Goal: Ask a question

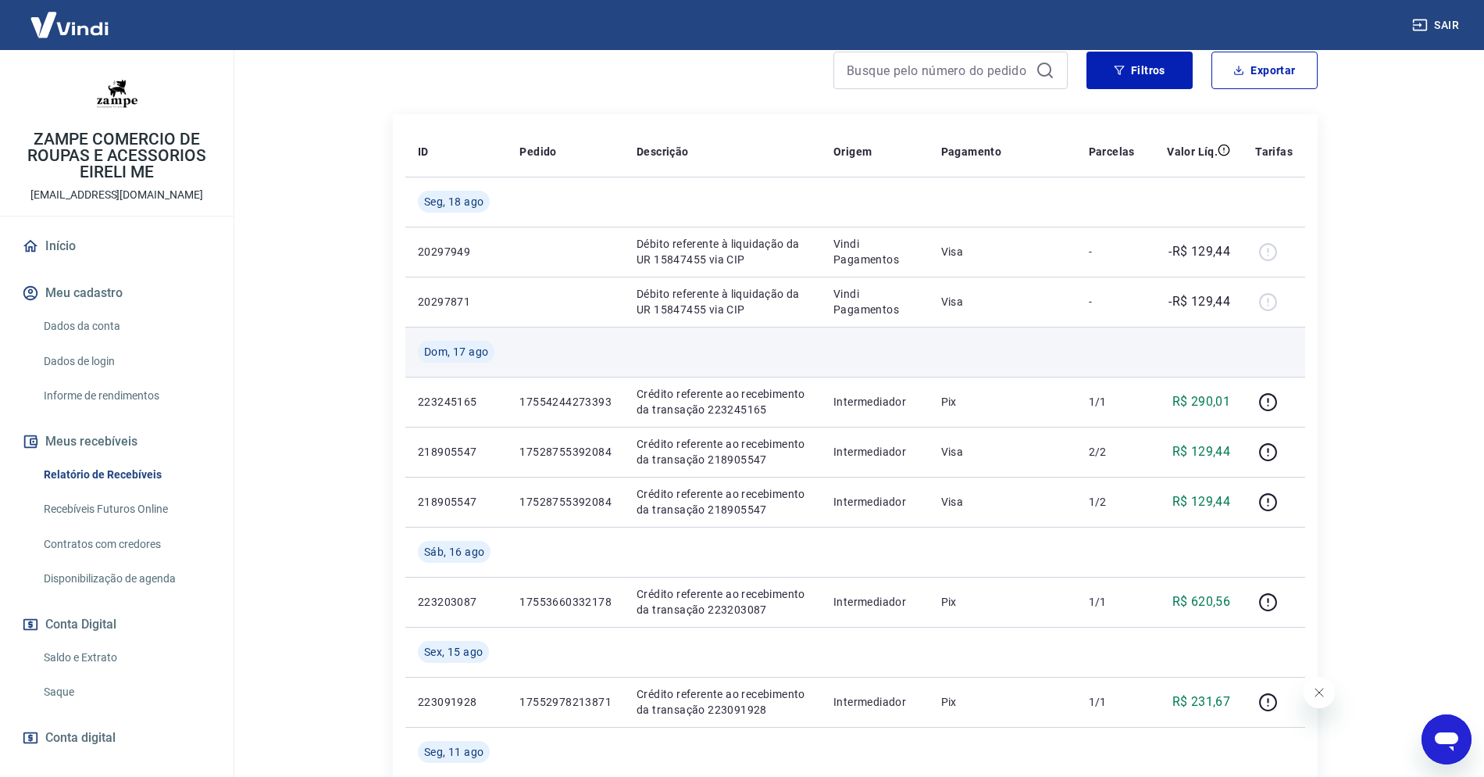
scroll to position [217, 0]
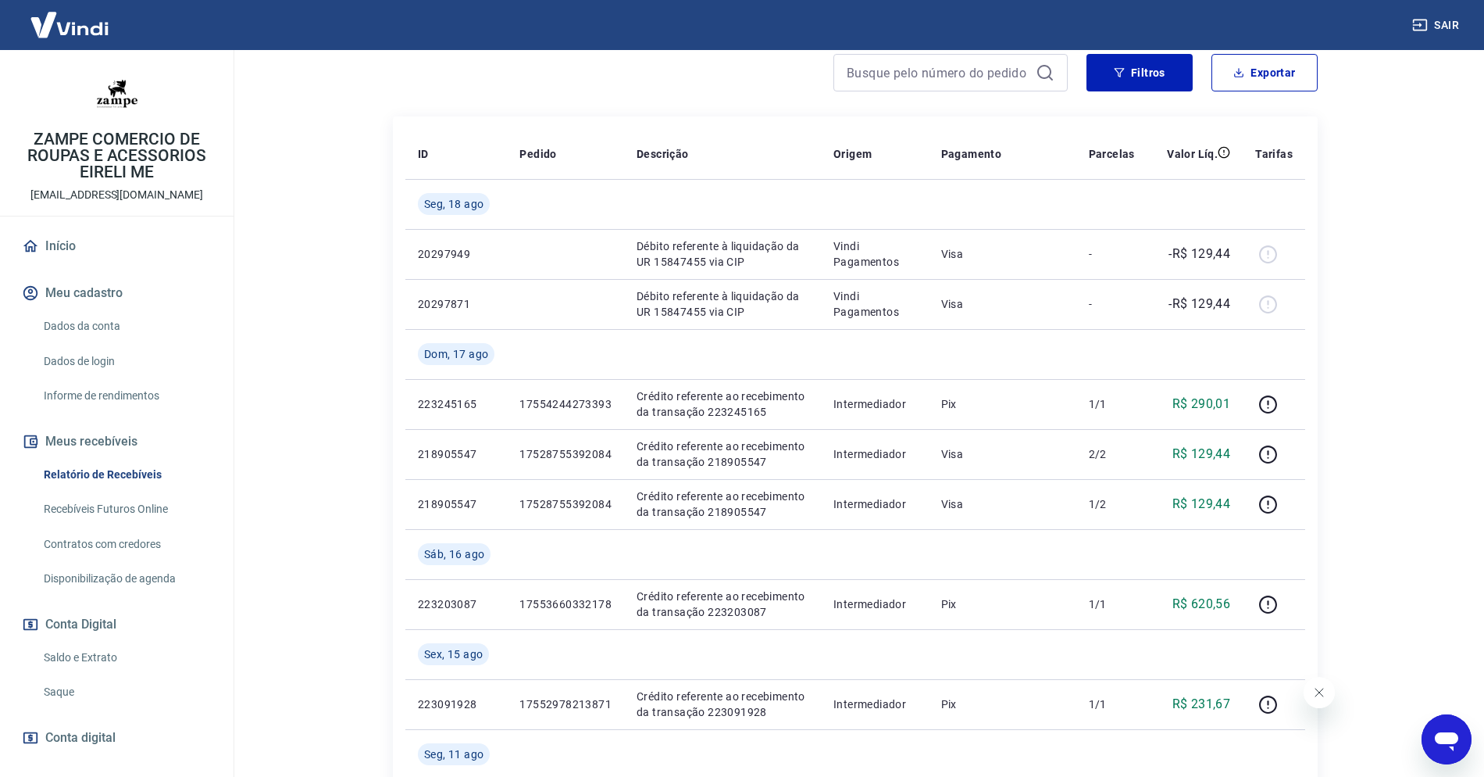
click at [1444, 723] on div "Open messaging window" at bounding box center [1446, 739] width 47 height 47
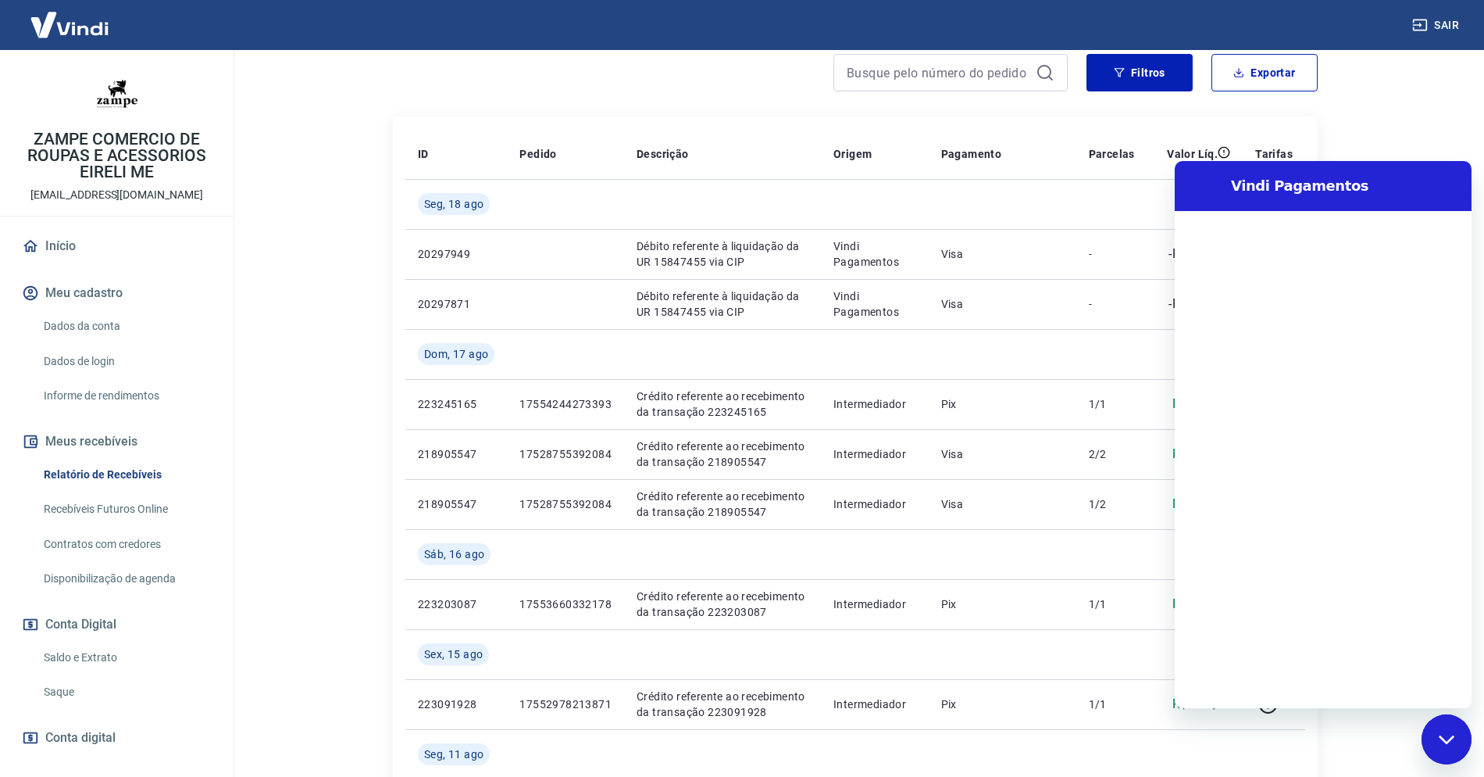
scroll to position [0, 0]
type textarea "B"
type textarea "x"
type textarea "Bo"
type textarea "x"
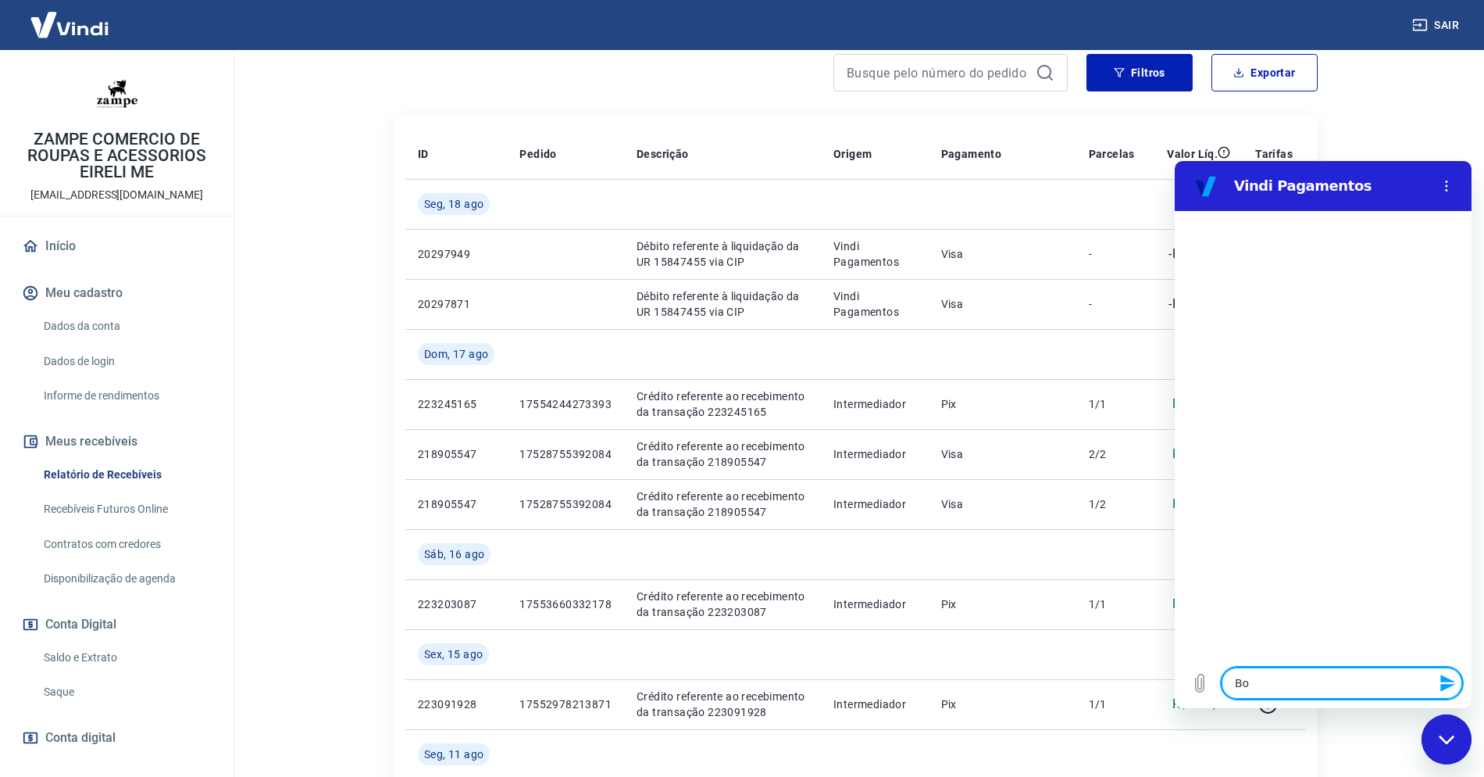
type textarea "Bom"
type textarea "x"
type textarea "Bom"
type textarea "x"
type textarea "Bom d"
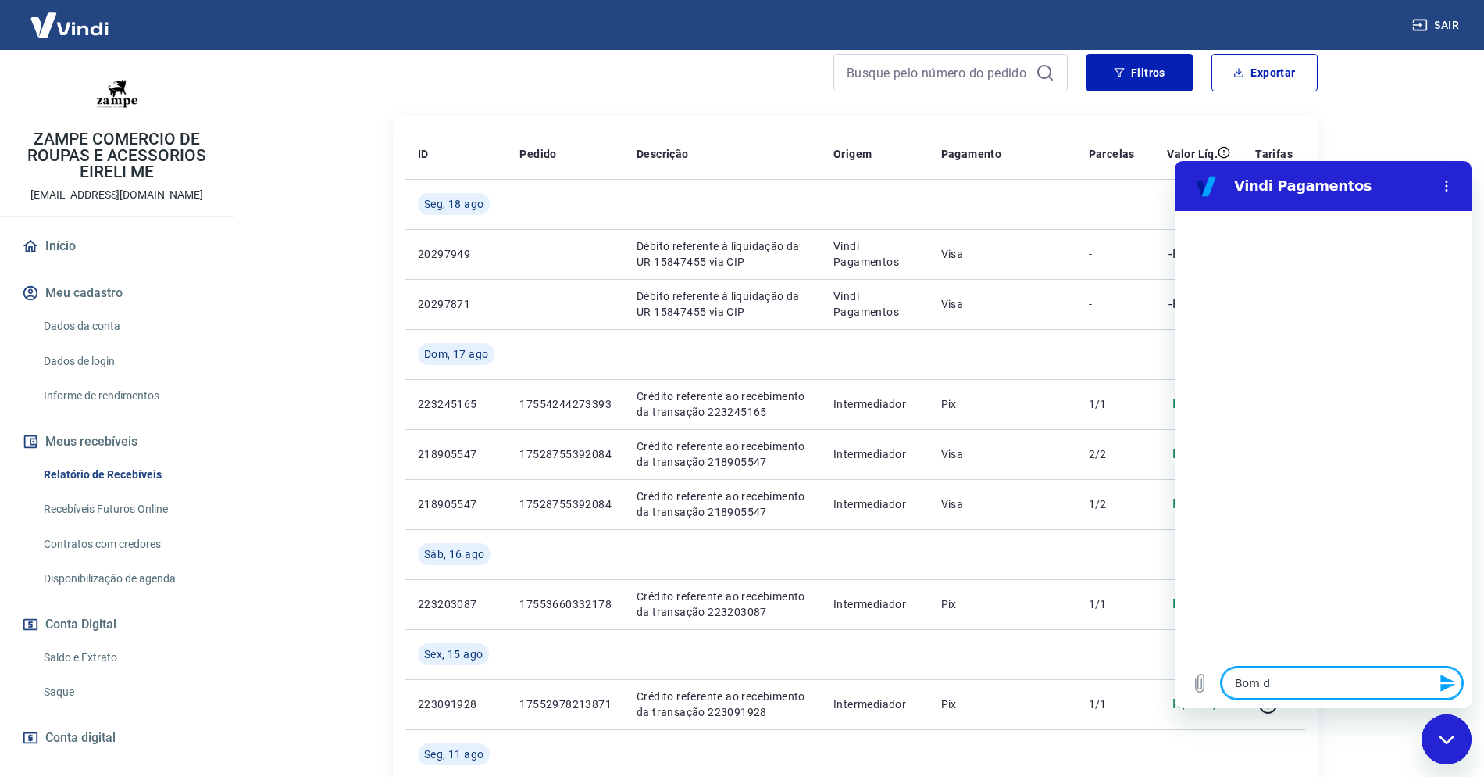
type textarea "x"
type textarea "Bom di"
type textarea "x"
type textarea "Bom dia"
type textarea "x"
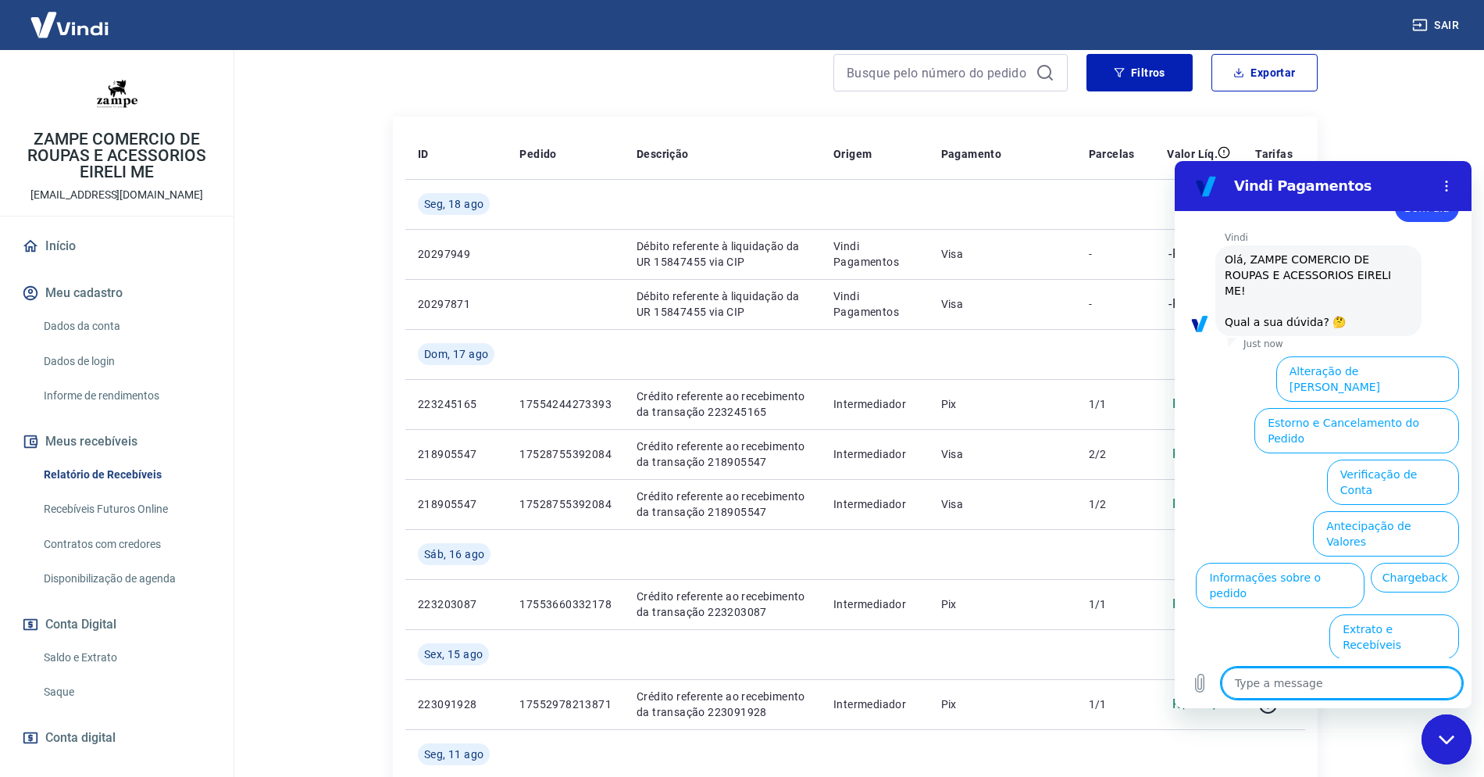
scroll to position [52, 0]
click at [1405, 610] on button "Extrato e Recebíveis" at bounding box center [1395, 632] width 130 height 45
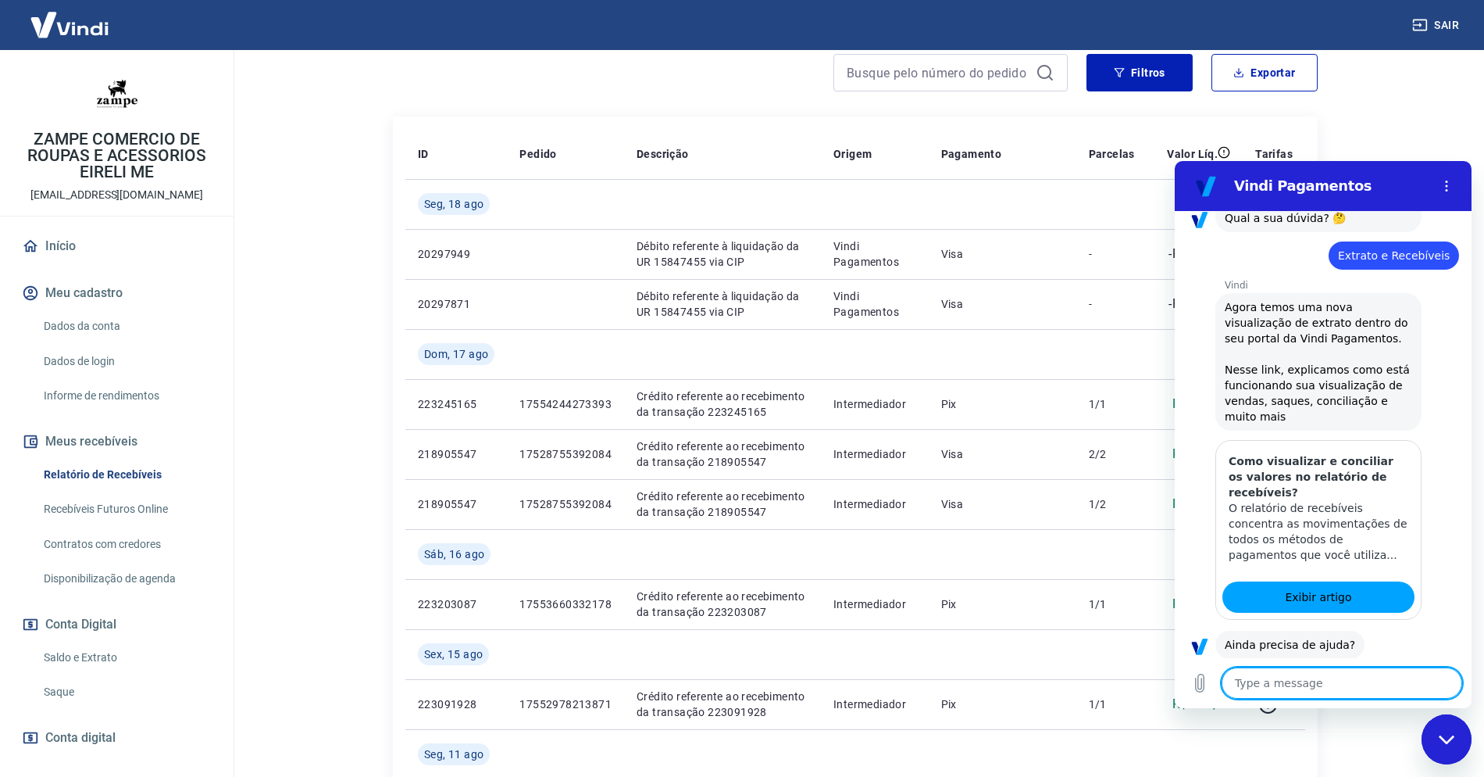
scroll to position [191, 0]
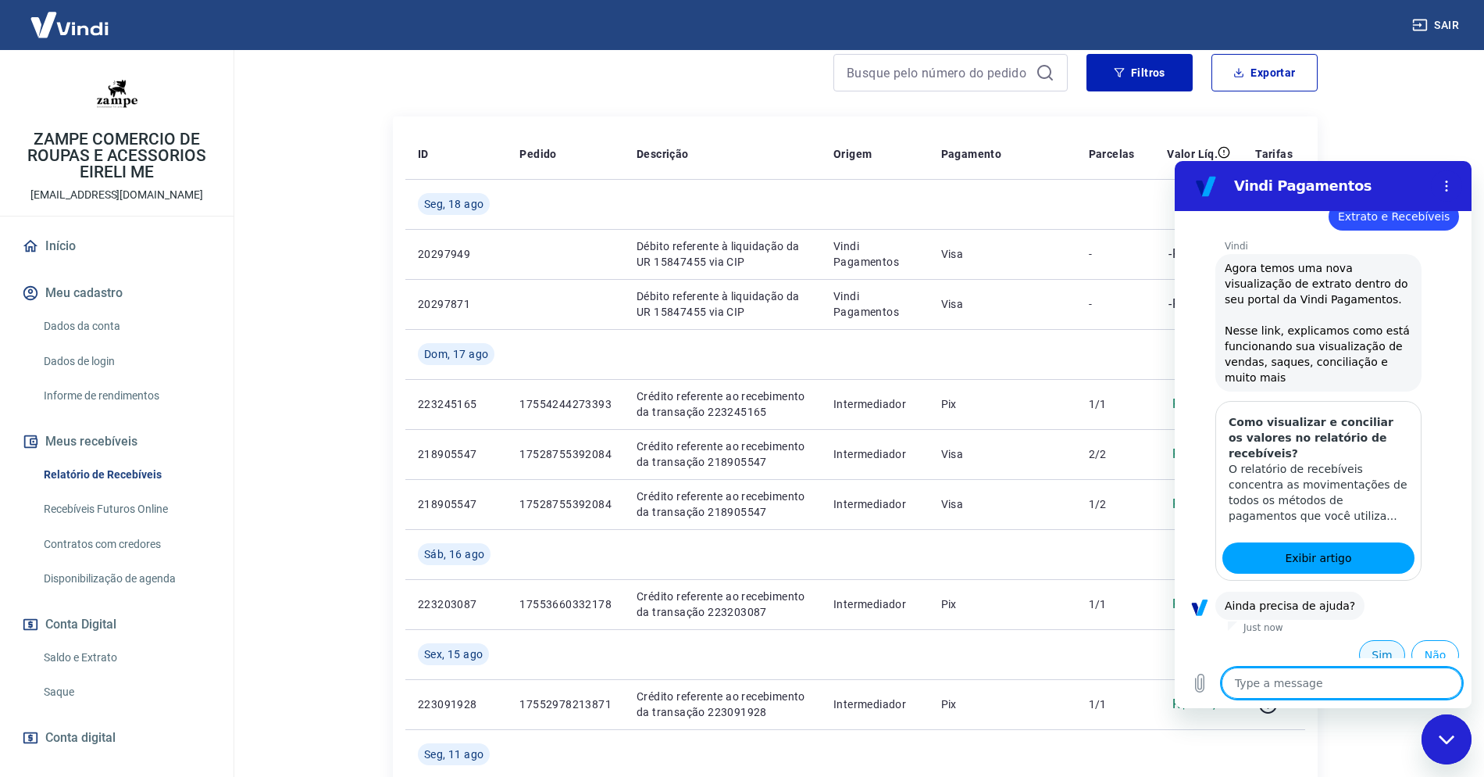
click at [1391, 640] on button "Sim" at bounding box center [1382, 655] width 46 height 30
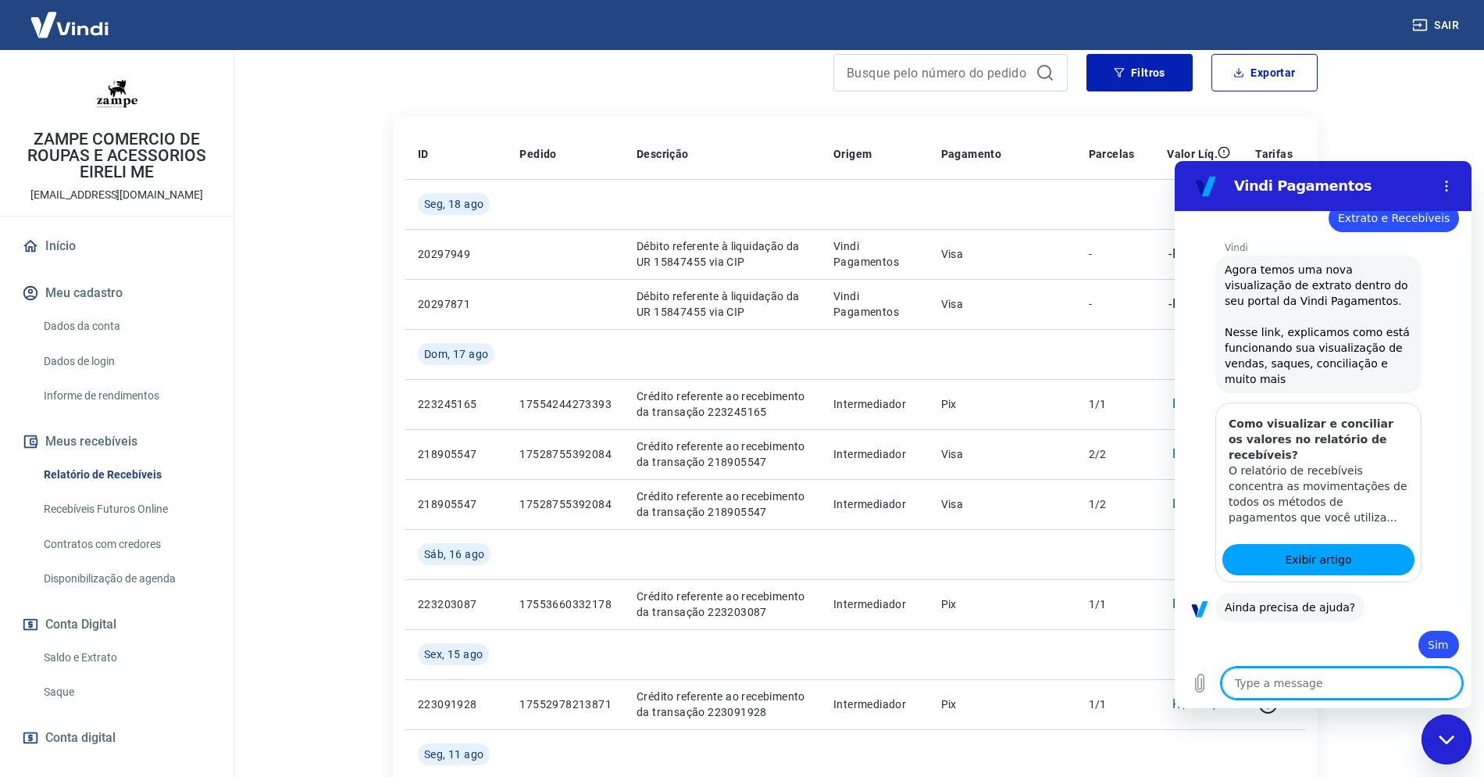
scroll to position [193, 0]
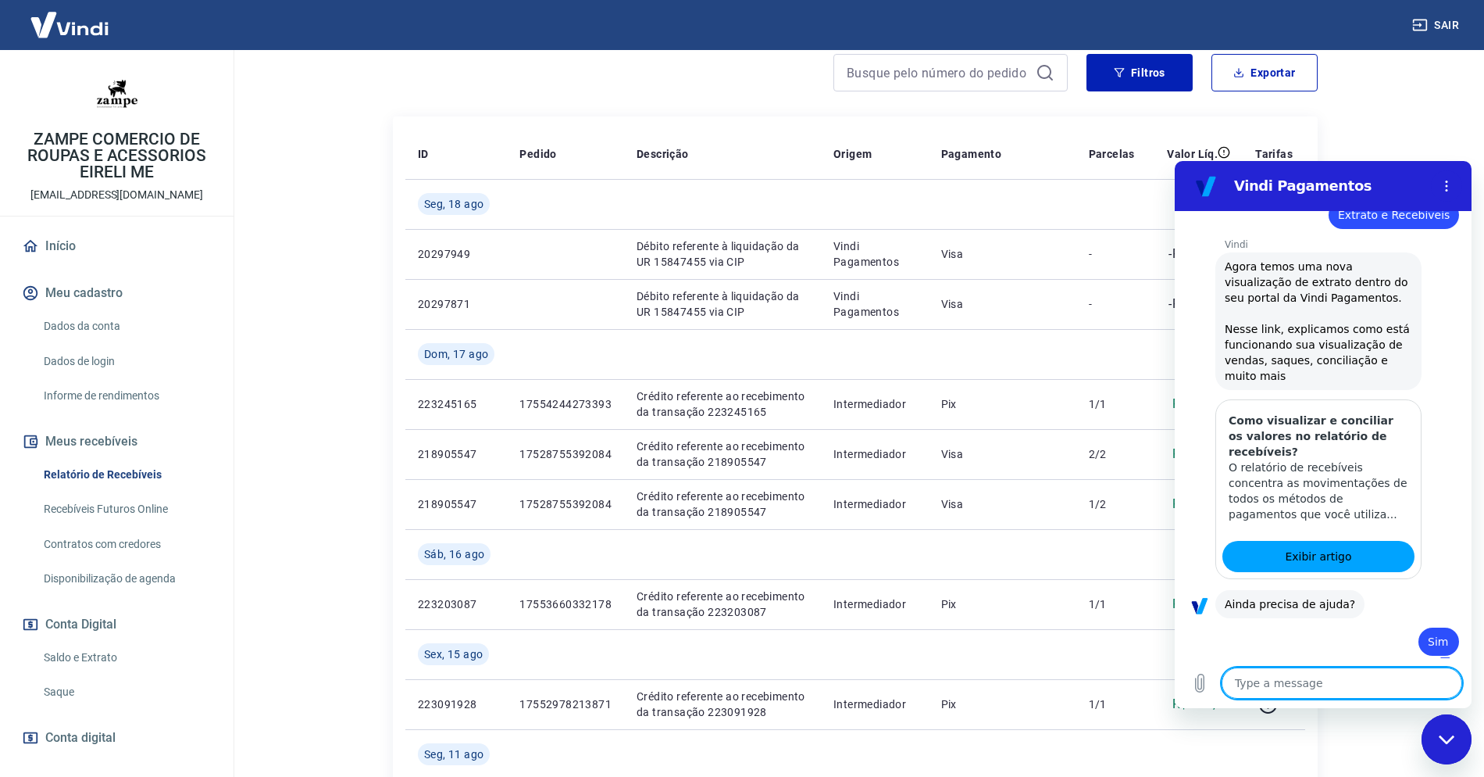
type textarea "x"
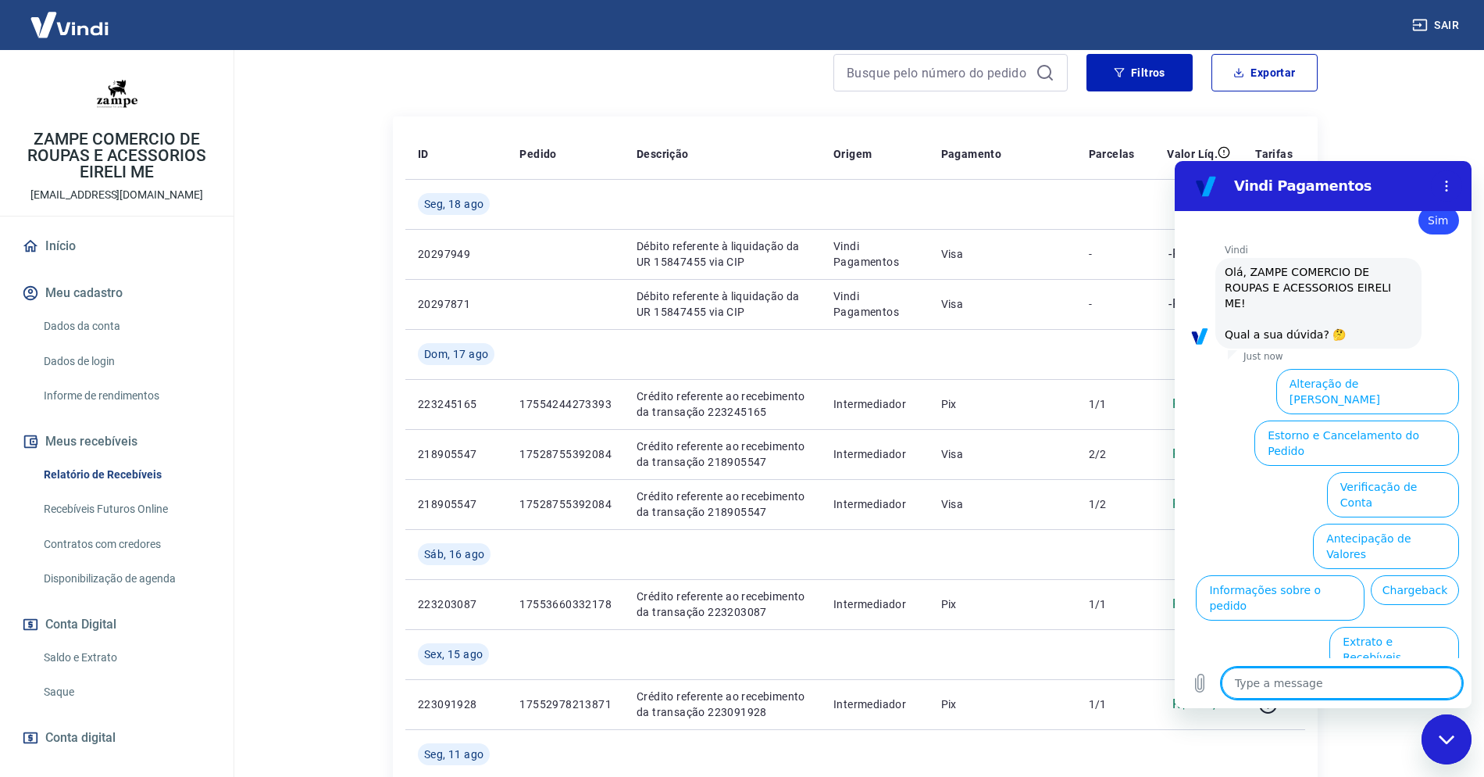
scroll to position [615, 0]
type textarea "F"
type textarea "x"
type textarea "Fa"
type textarea "x"
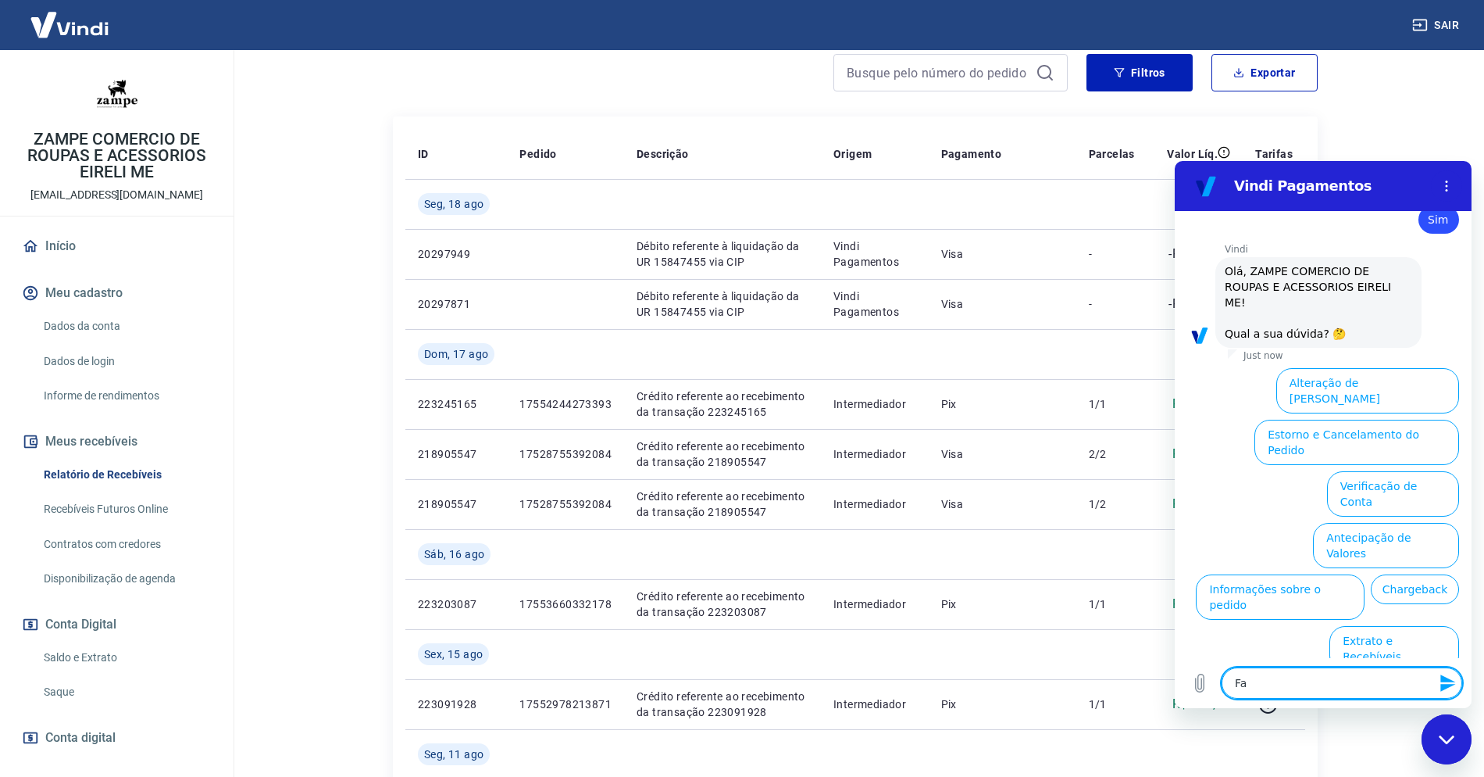
type textarea "Fal"
type textarea "x"
type textarea "Fala"
type textarea "x"
type textarea "Falar"
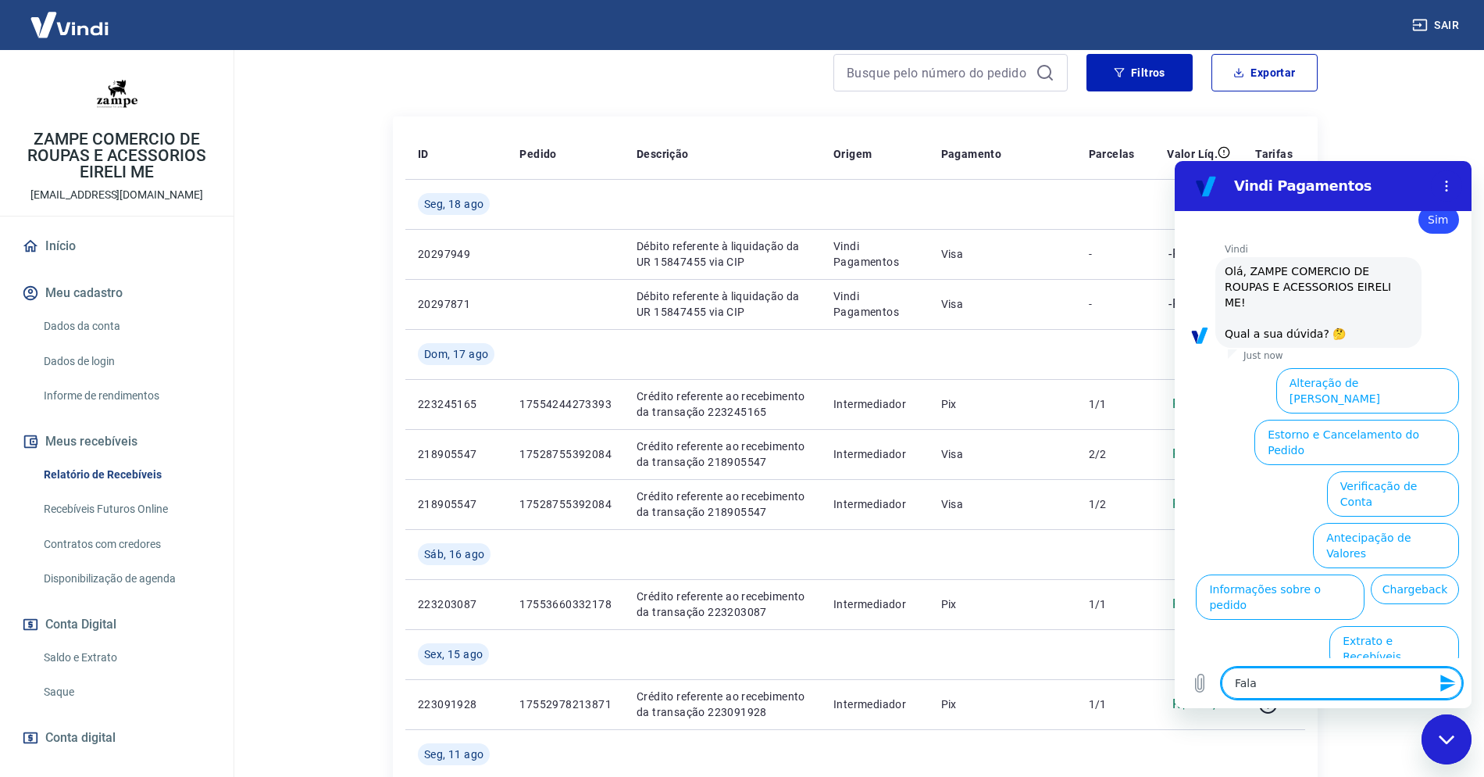
type textarea "x"
type textarea "Falar"
type textarea "x"
type textarea "Falar c"
type textarea "x"
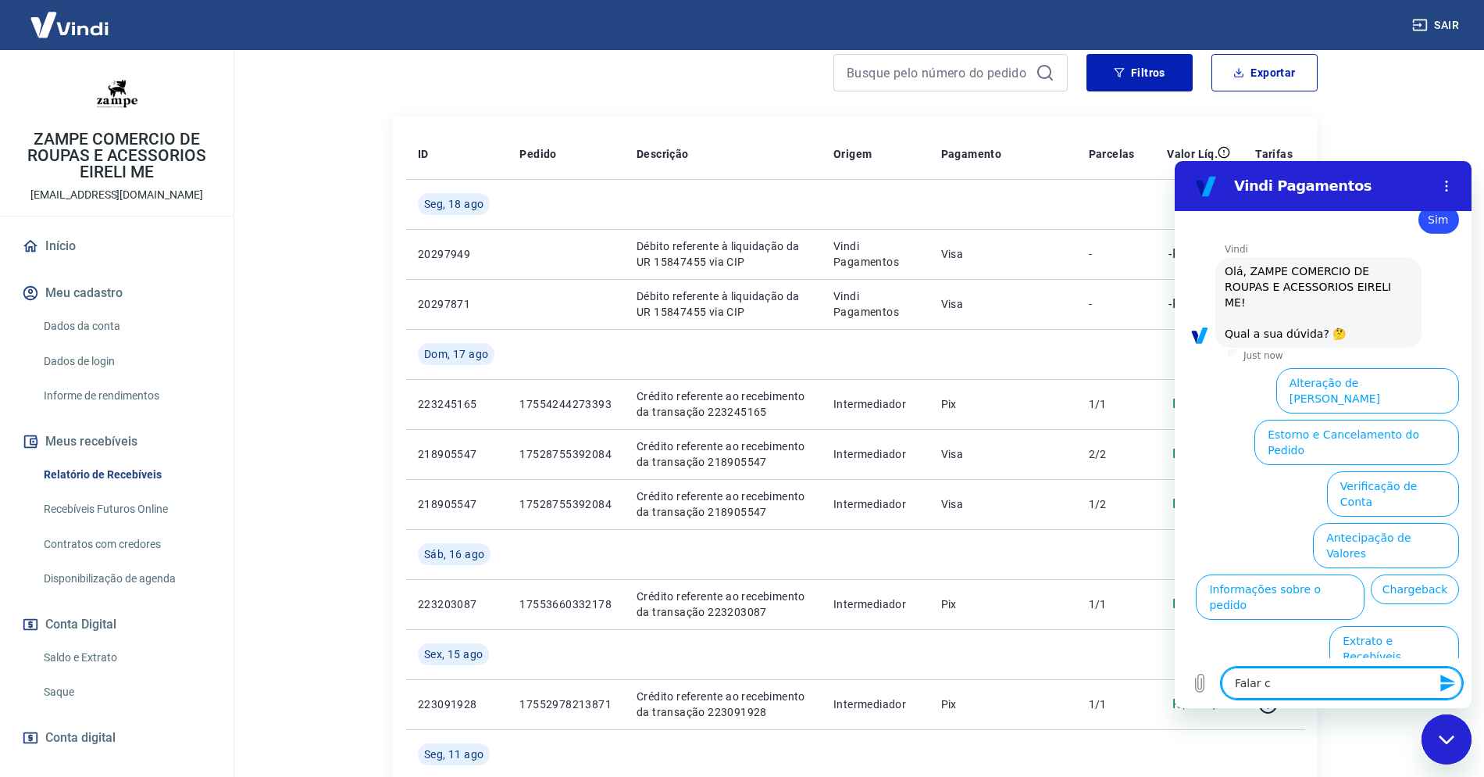
type textarea "Falar co"
type textarea "x"
type textarea "Falar com"
type textarea "x"
type textarea "Falar com"
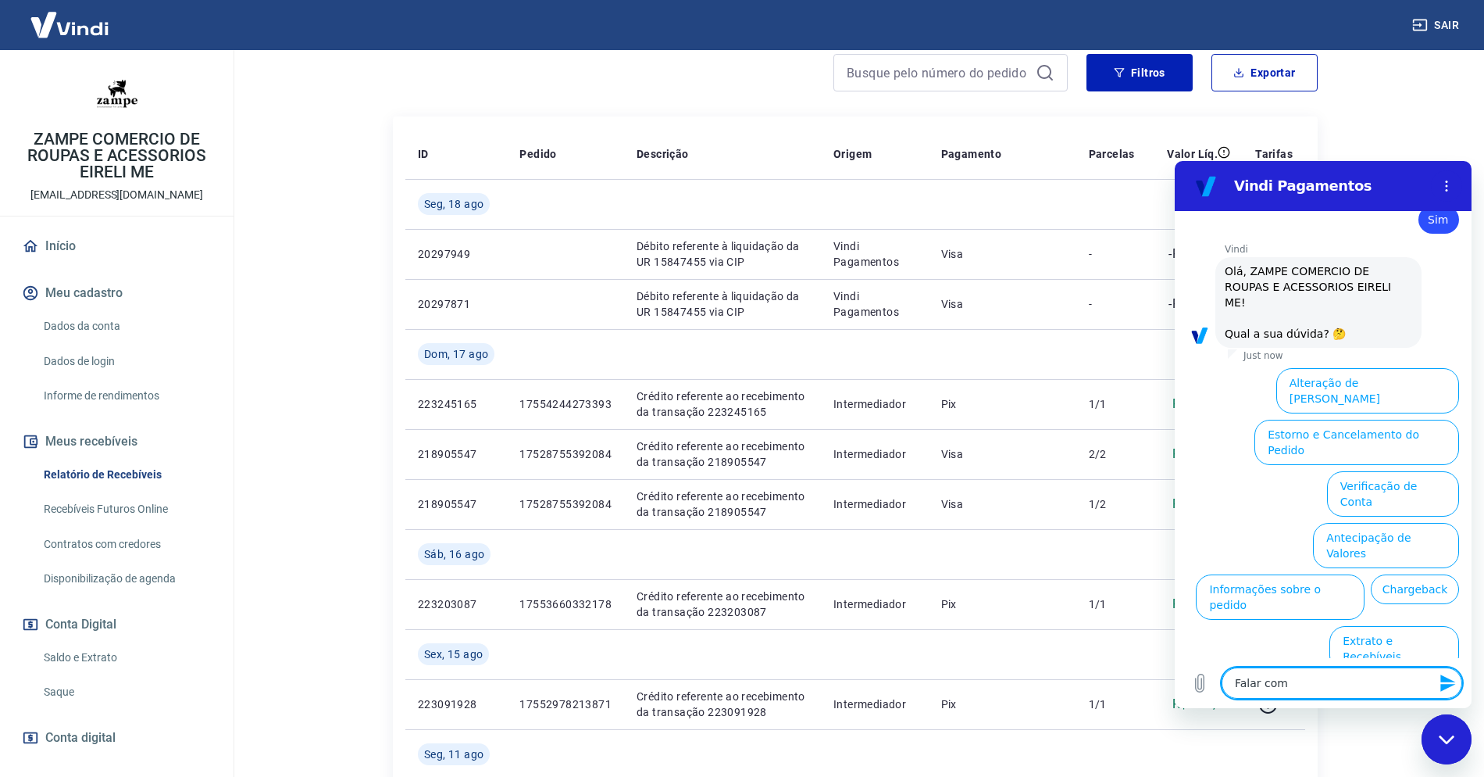
type textarea "x"
type textarea "Falar com a"
type textarea "x"
type textarea "Falar com at"
type textarea "x"
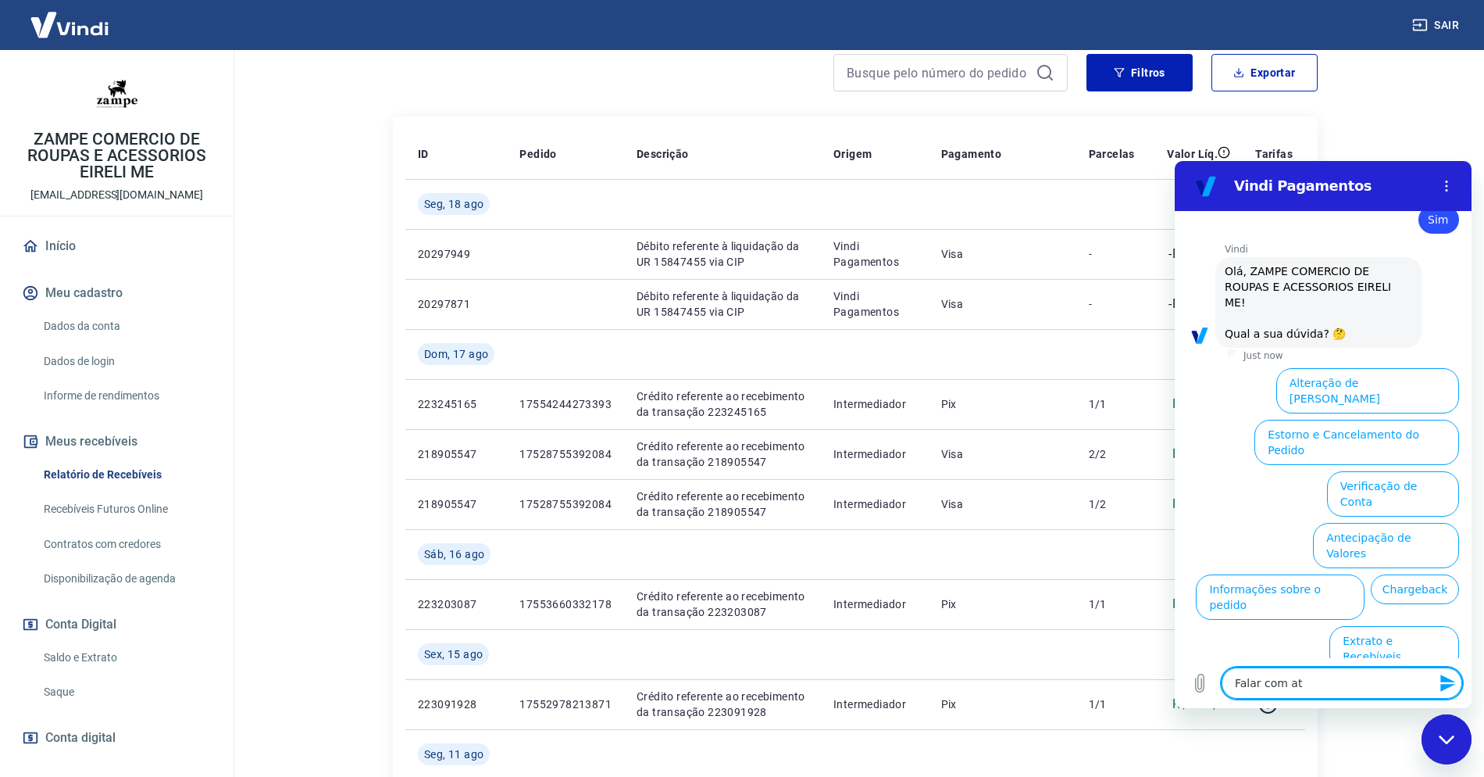
type textarea "Falar com ate"
type textarea "x"
type textarea "Falar com aten"
type textarea "x"
type textarea "Falar com atend"
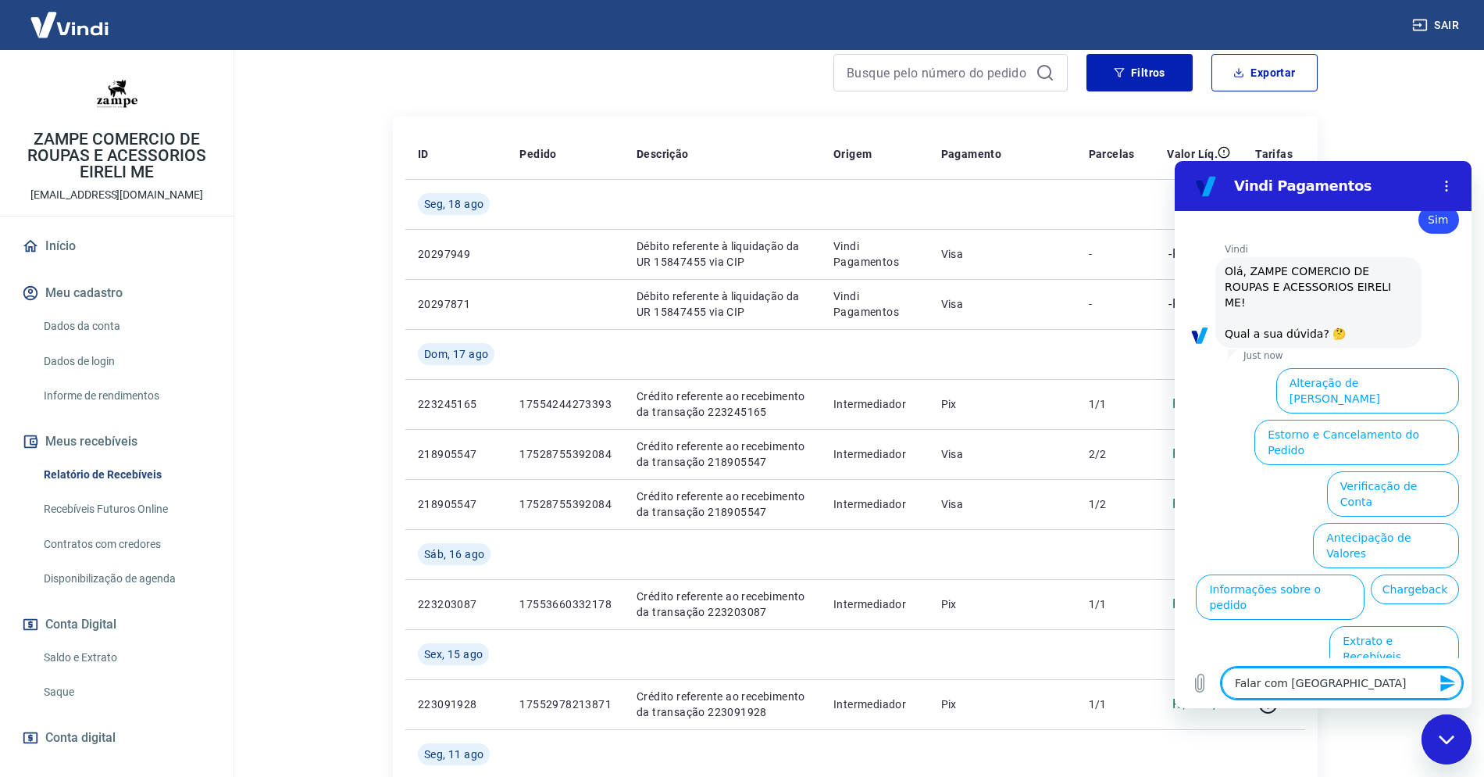
type textarea "x"
type textarea "Falar com atende"
type textarea "x"
type textarea "Falar com atenden"
type textarea "x"
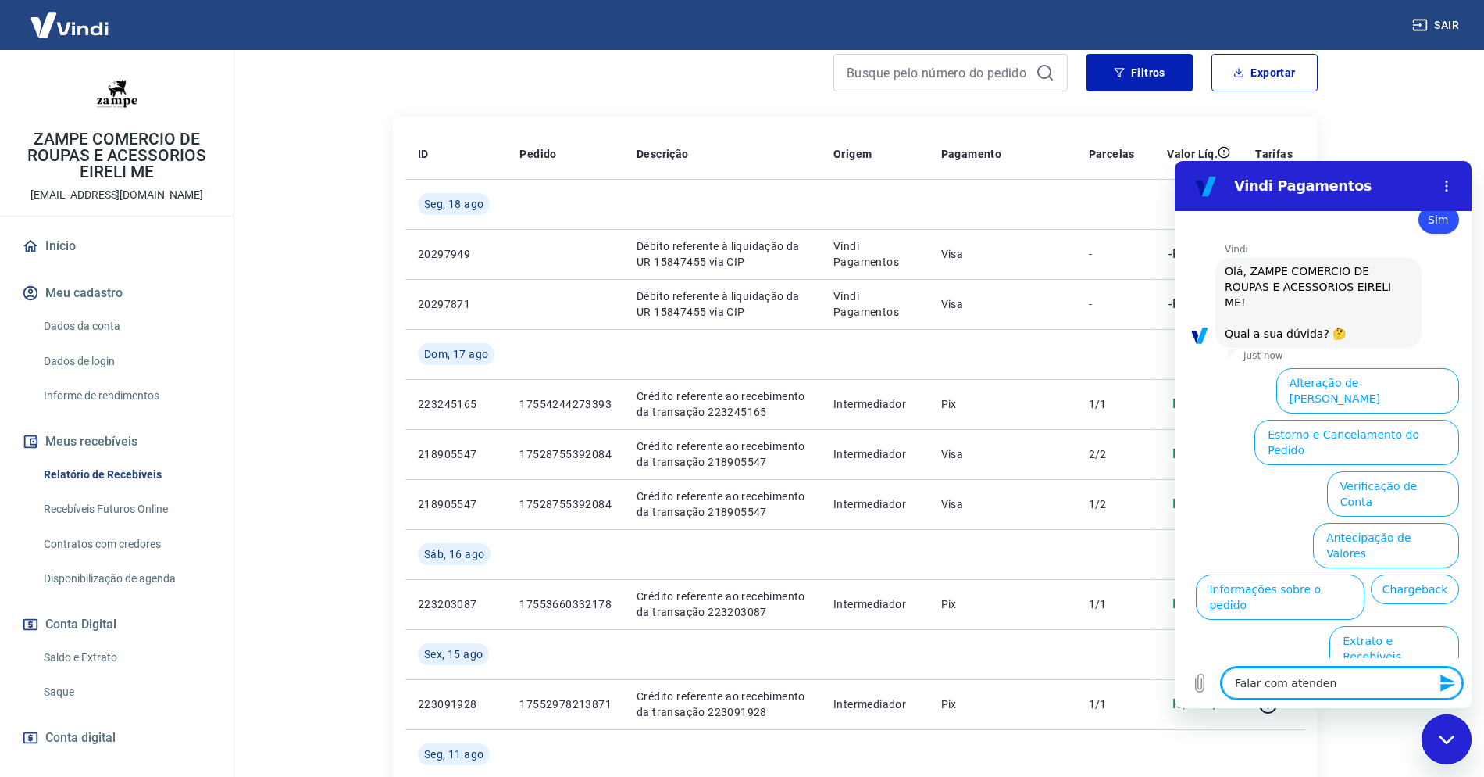
type textarea "Falar com atendent"
type textarea "x"
type textarea "Falar com atendente"
type textarea "x"
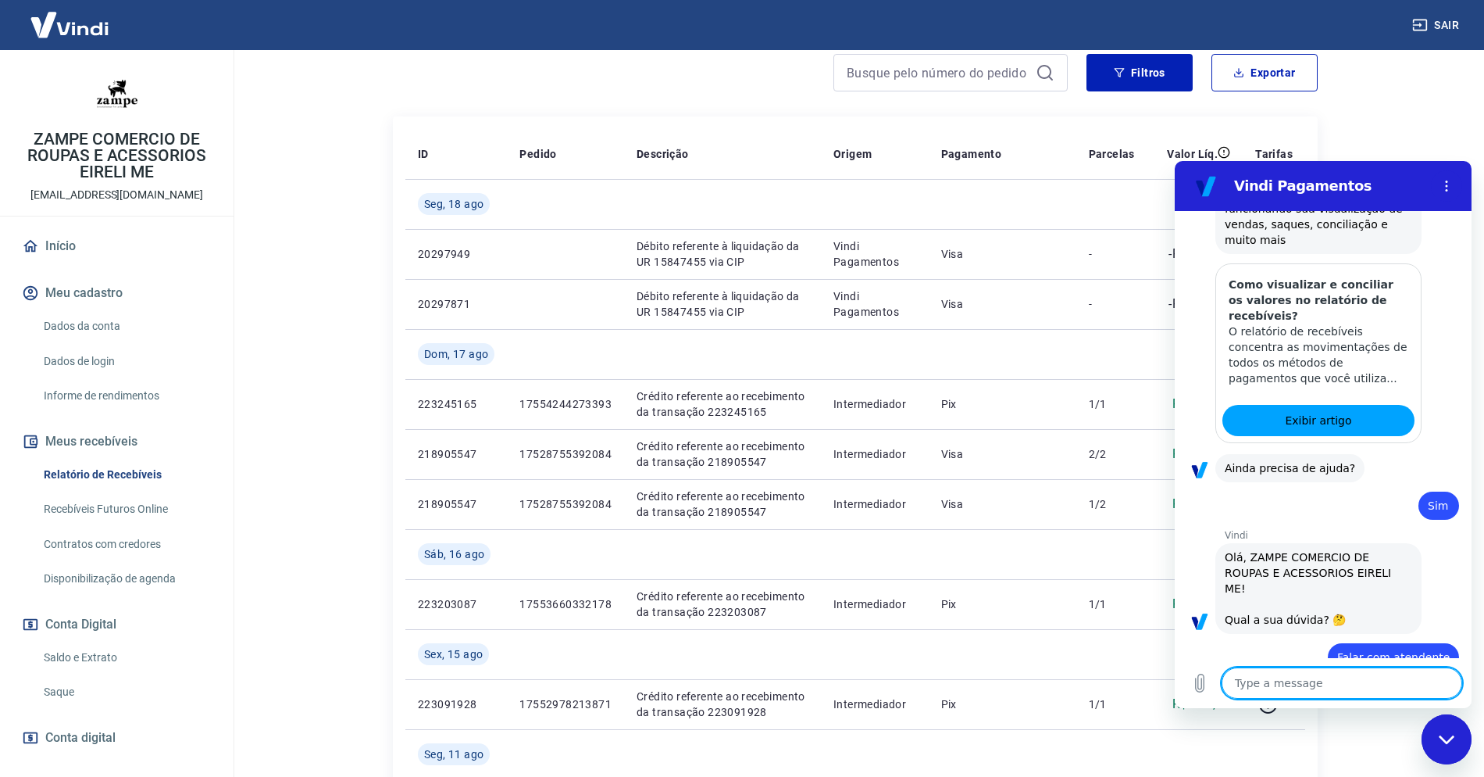
type textarea "x"
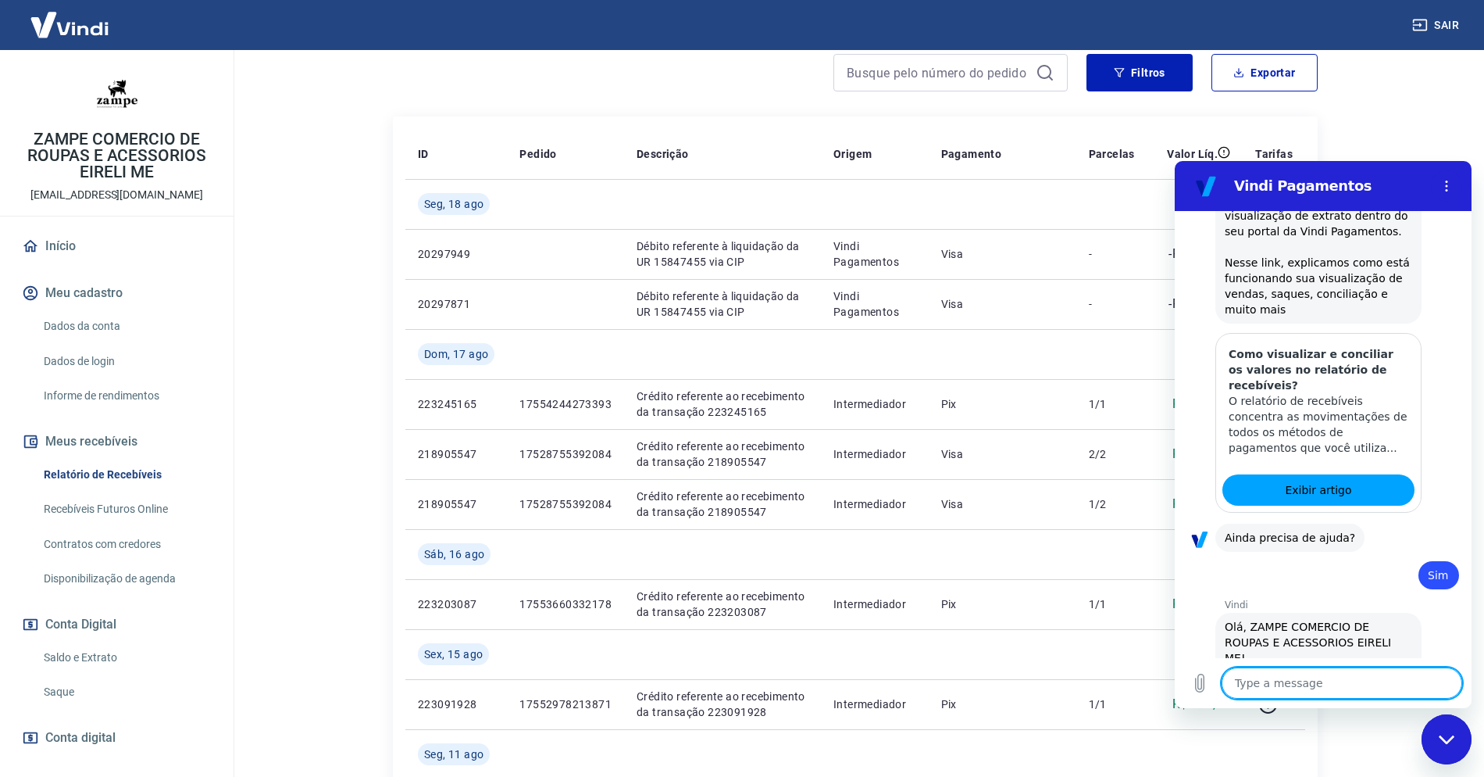
scroll to position [412, 0]
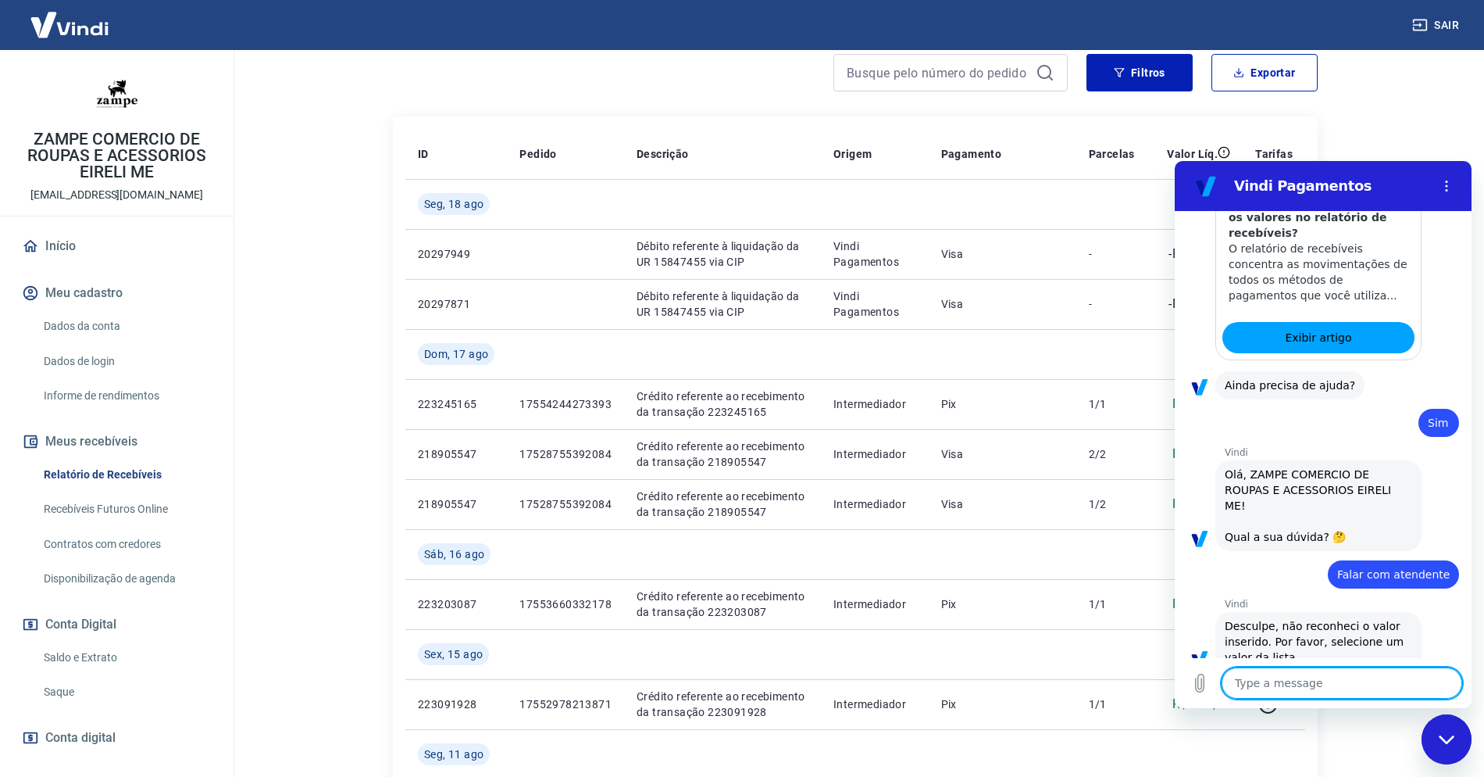
type textarea "N"
type textarea "x"
type textarea "N˜"
type textarea "x"
type textarea "Nã"
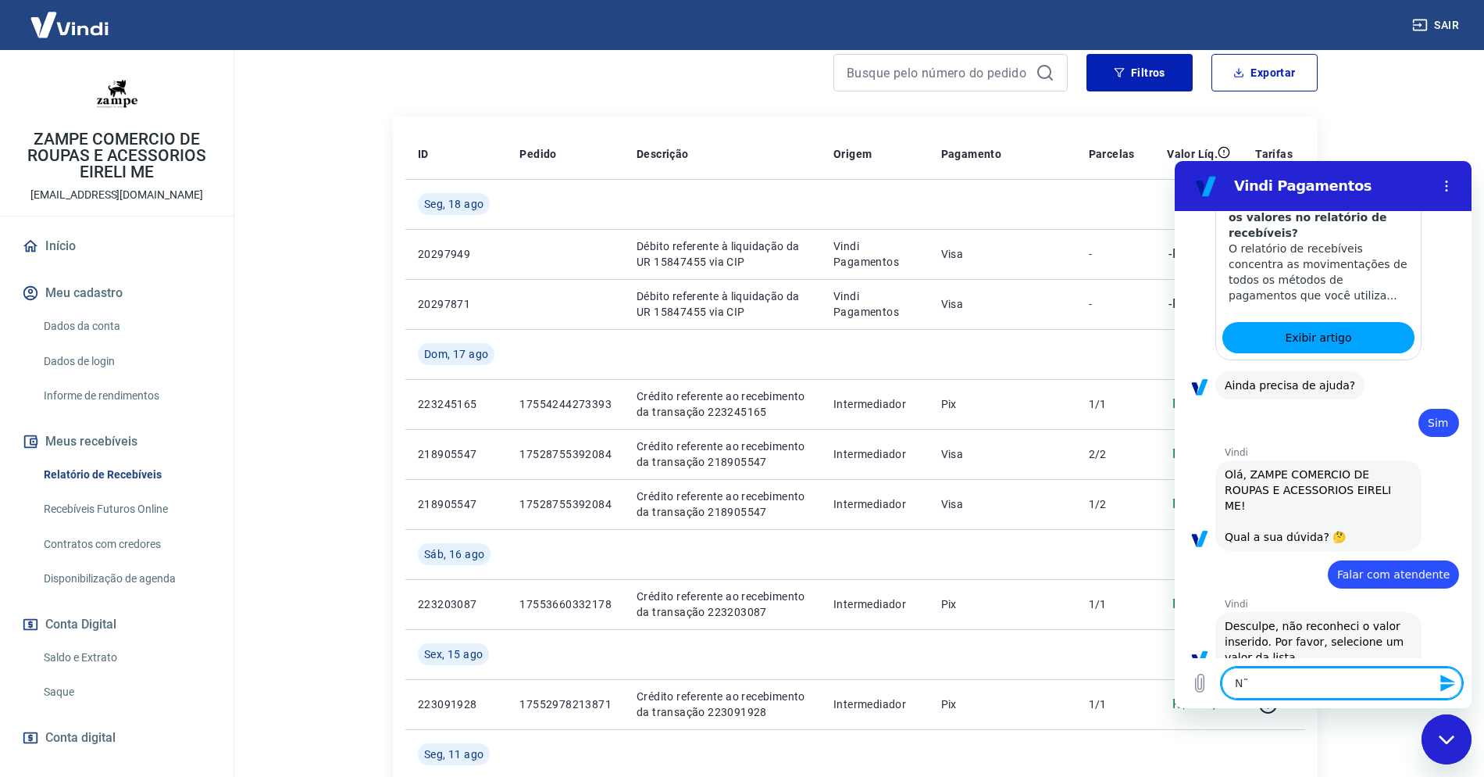
type textarea "x"
type textarea "Não"
type textarea "x"
type textarea "Não"
type textarea "x"
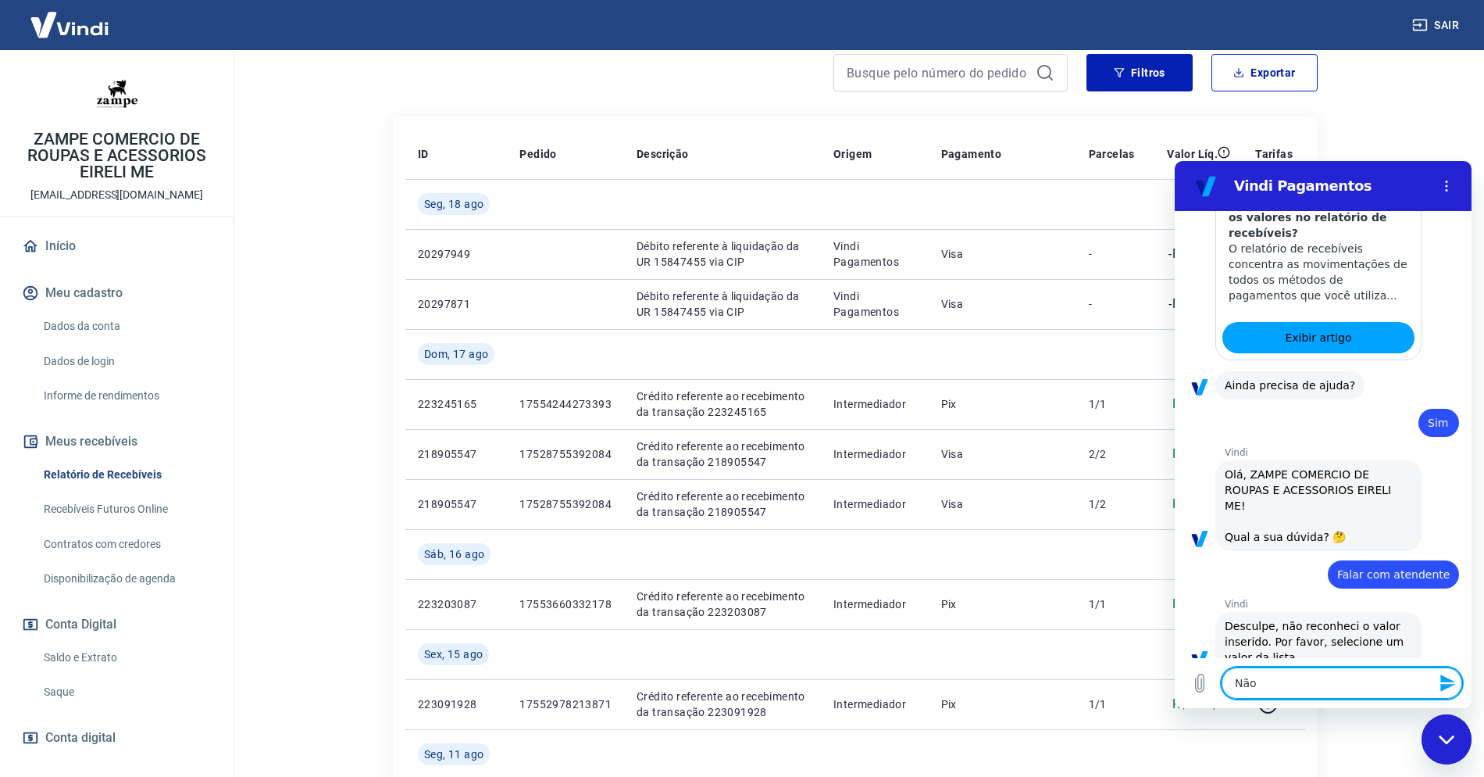
type textarea "Não e"
type textarea "x"
type textarea "Não es"
type textarea "x"
type textarea "Não est"
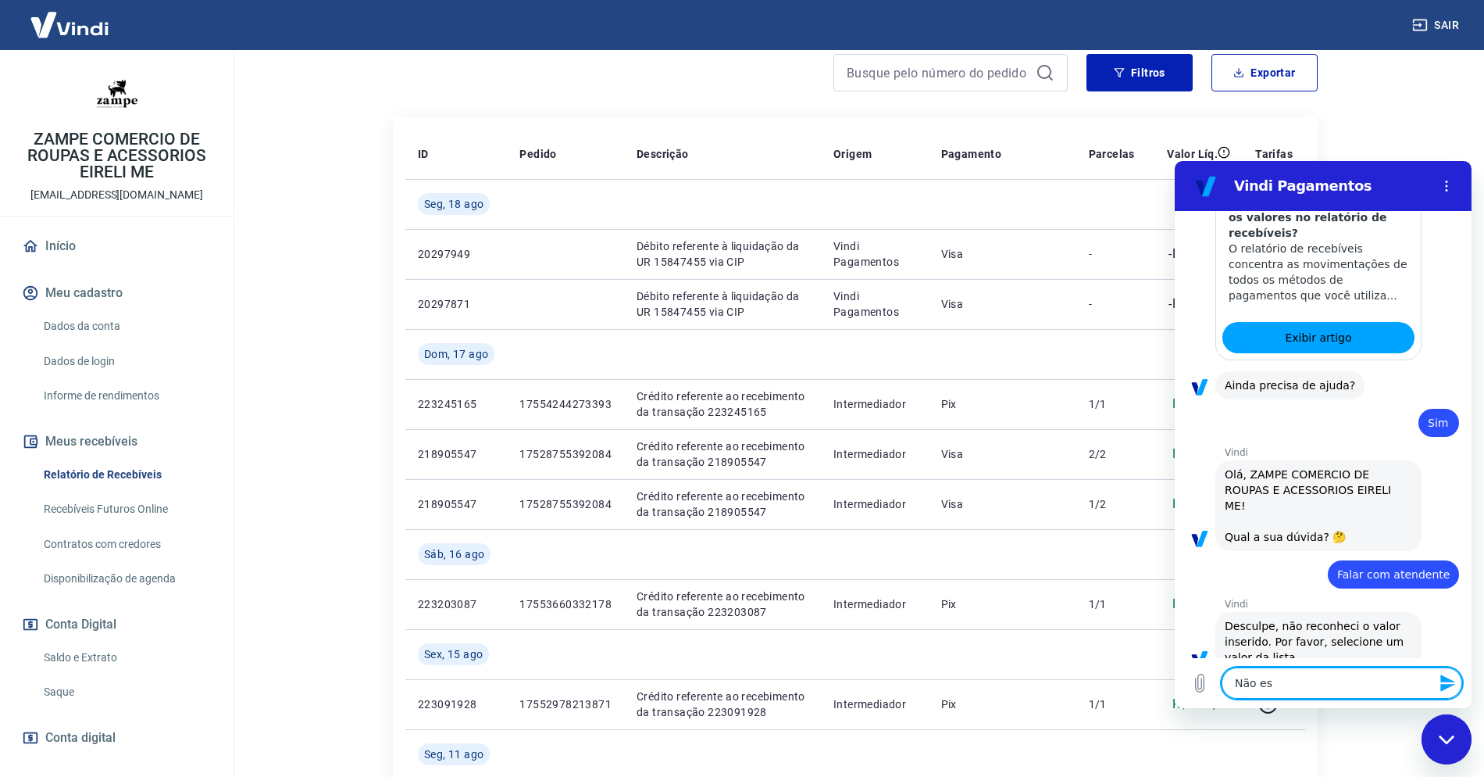
type textarea "x"
type textarea "Não esto"
type textarea "x"
type textarea "Não estou"
type textarea "x"
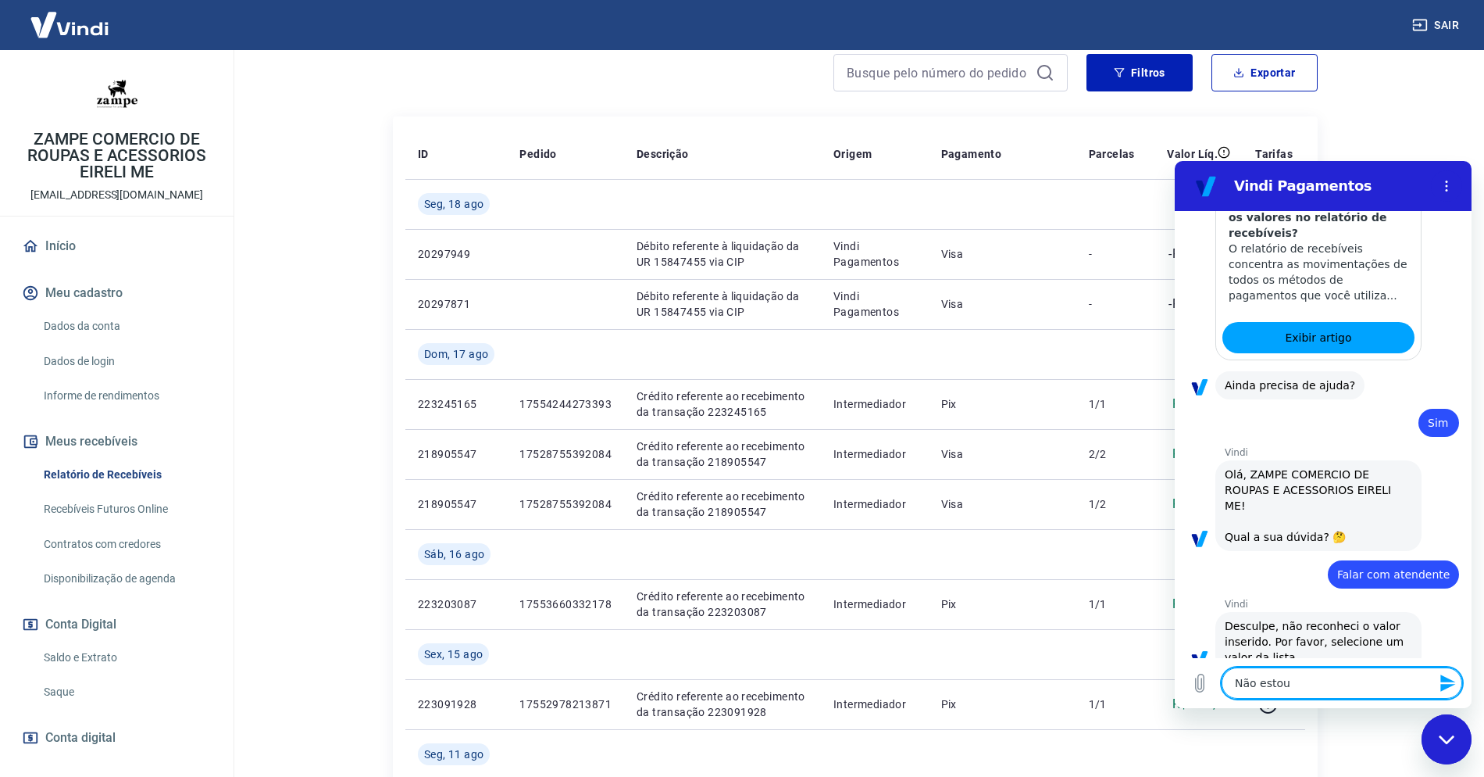
type textarea "Não estou"
type textarea "x"
type textarea "Não estou e"
type textarea "x"
type textarea "Não estou en"
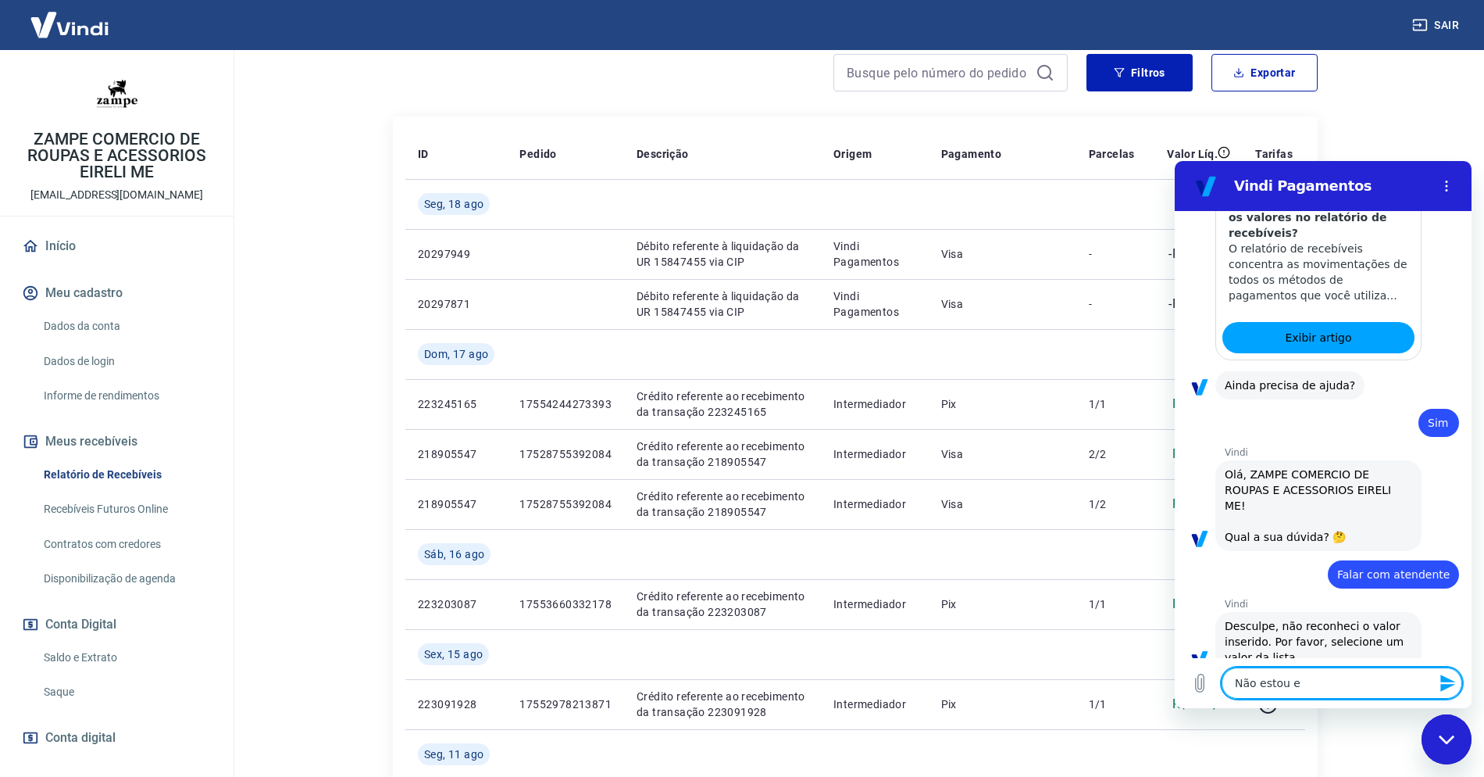
type textarea "x"
type textarea "Não estou ent"
type textarea "x"
type textarea "Não estou ente"
type textarea "x"
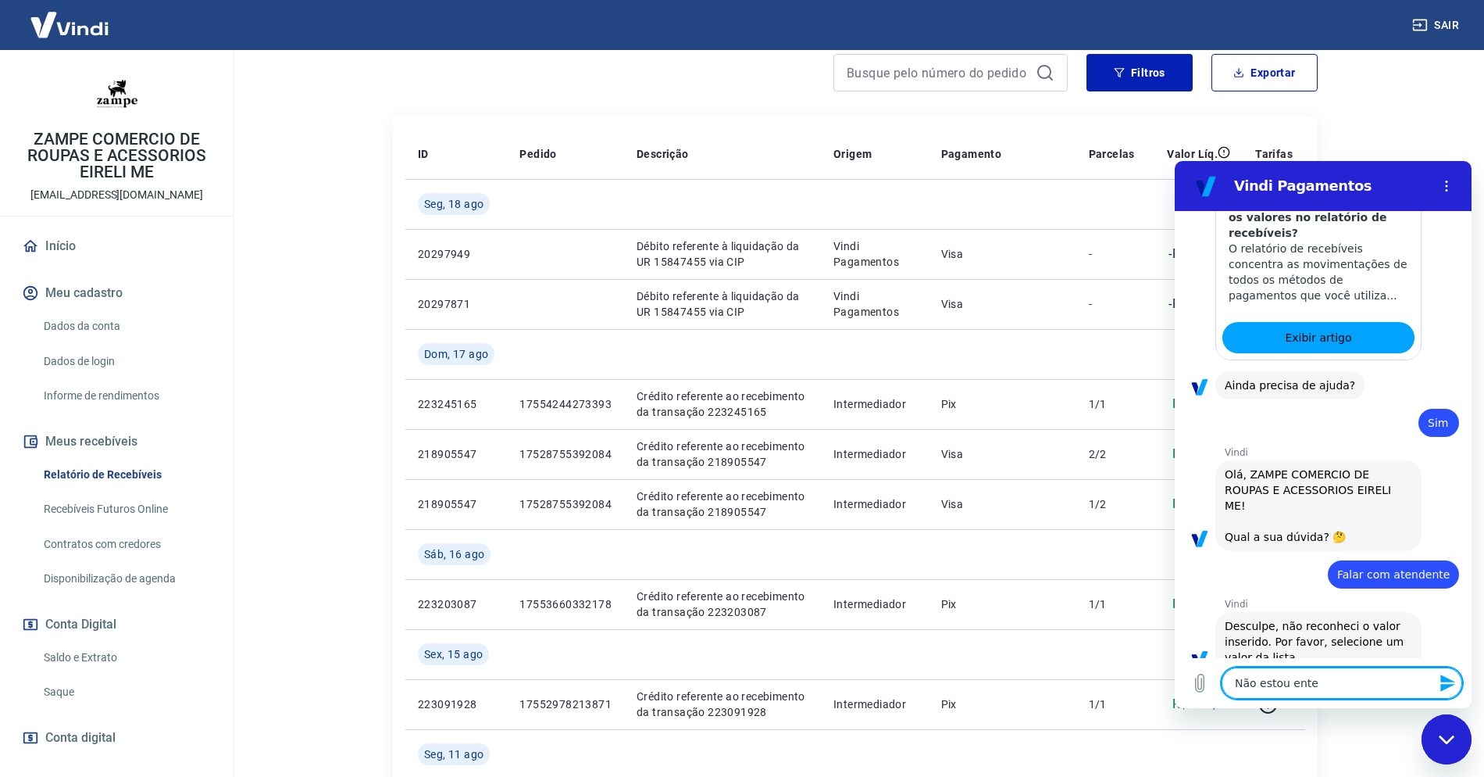
type textarea "Não estou enten"
type textarea "x"
type textarea "Não estou entend"
type textarea "x"
type textarea "Não estou entende"
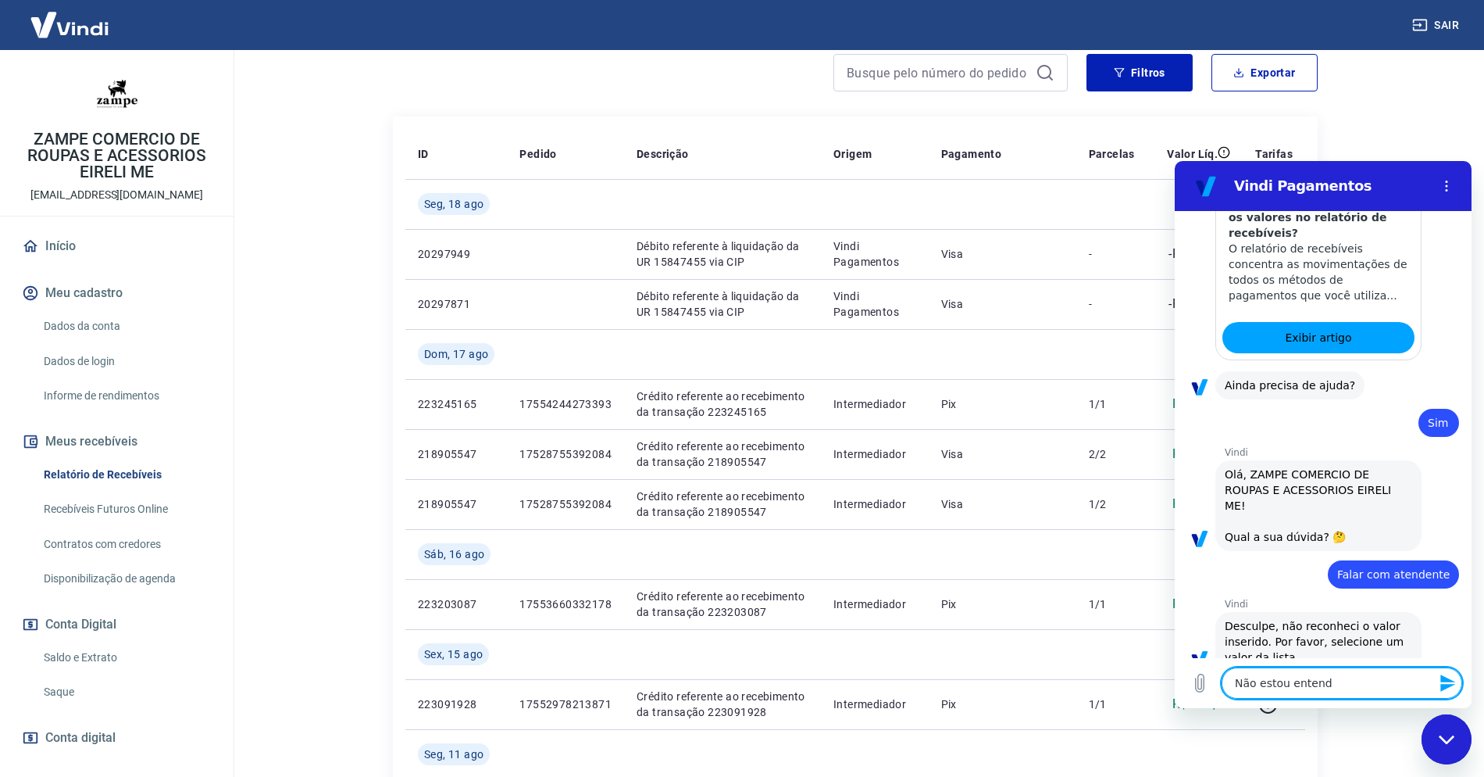
type textarea "x"
type textarea "Não estou entenden"
type textarea "x"
type textarea "Não estou entendend"
type textarea "x"
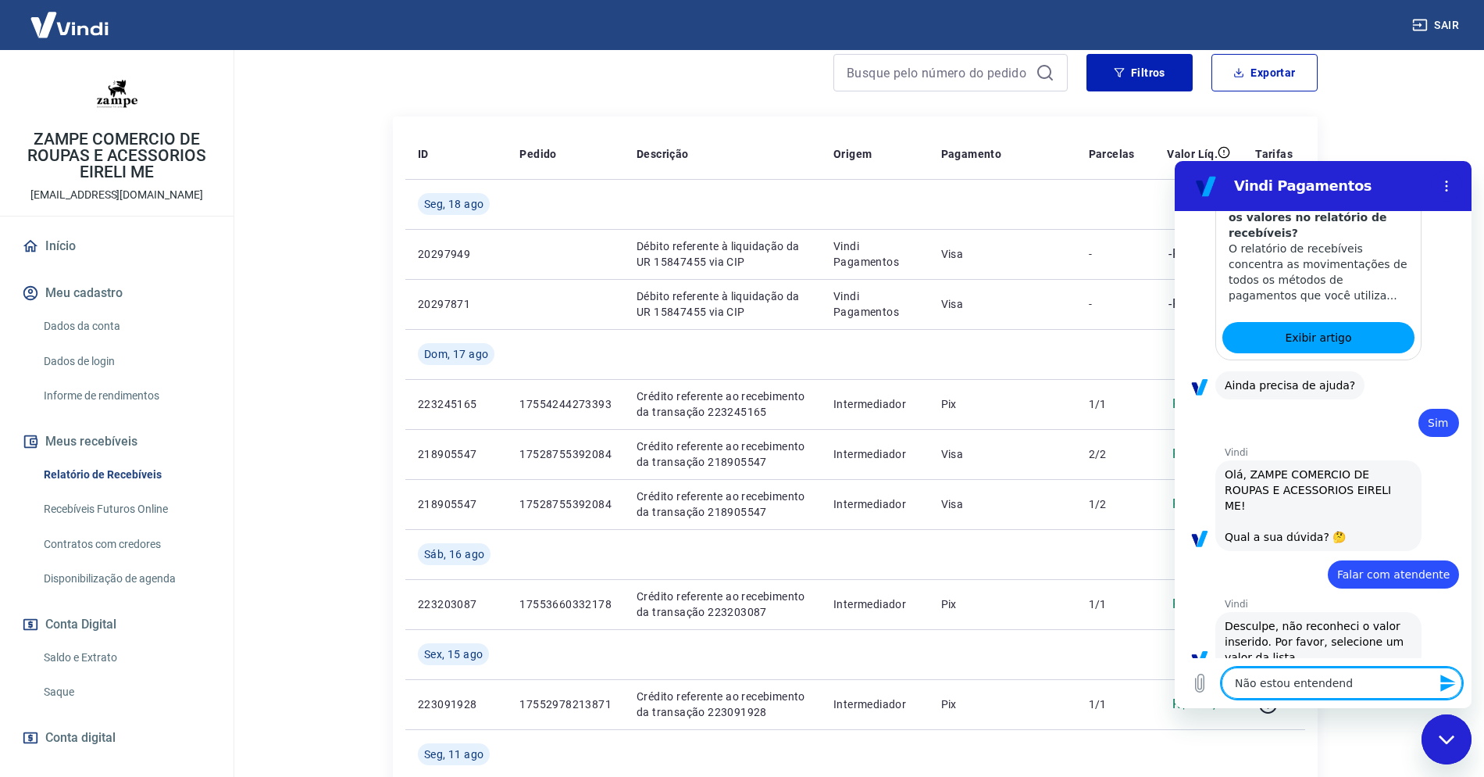
type textarea "Não estou entendendo"
type textarea "x"
type textarea "Não estou entendendo"
type textarea "x"
type textarea "Não estou entendendo o"
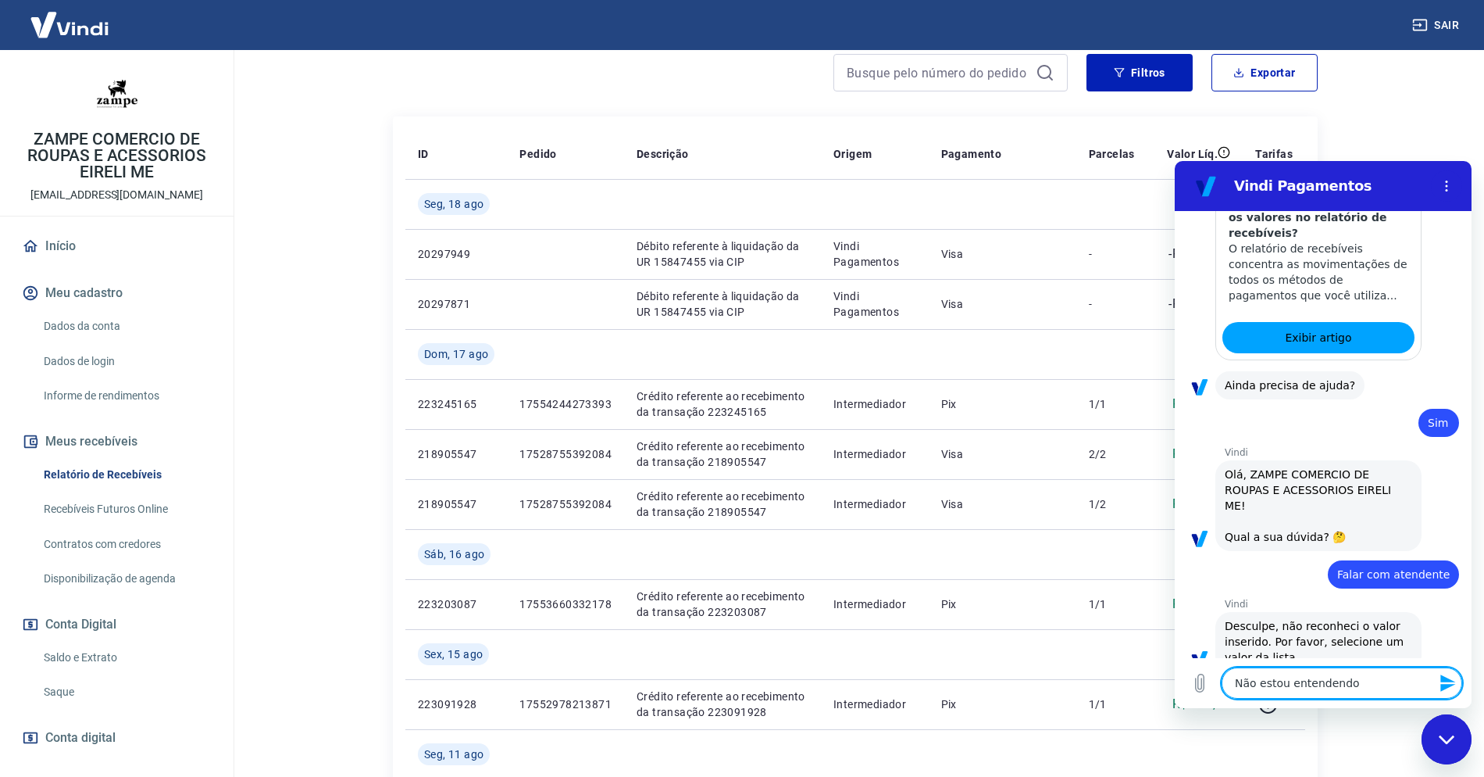
type textarea "x"
type textarea "Não estou entendendo o"
type textarea "x"
type textarea "Não estou entendendo o e"
type textarea "x"
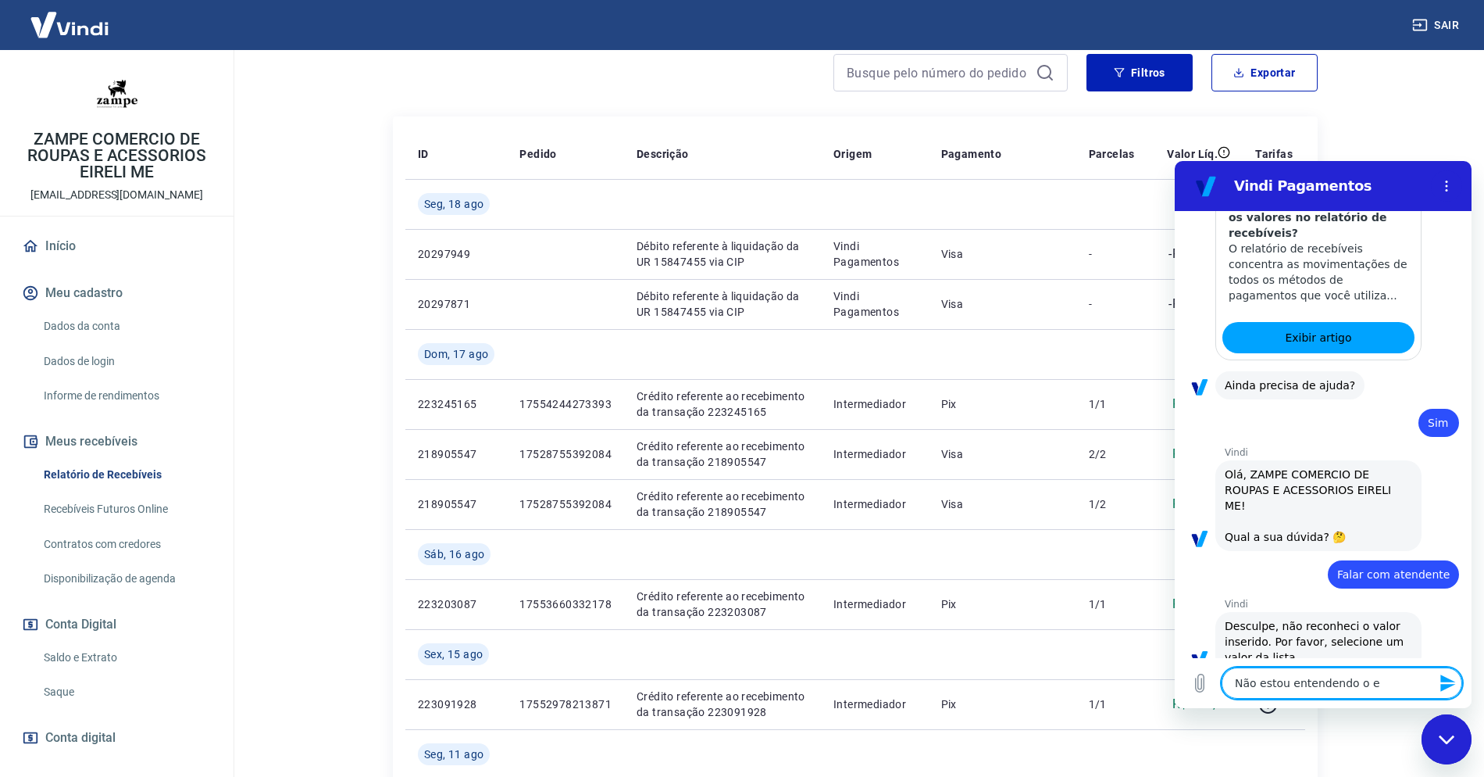
type textarea "Não estou entendendo o ex"
type textarea "x"
type textarea "Não estou entendendo o ext"
type textarea "x"
type textarea "Não estou entendendo o extr"
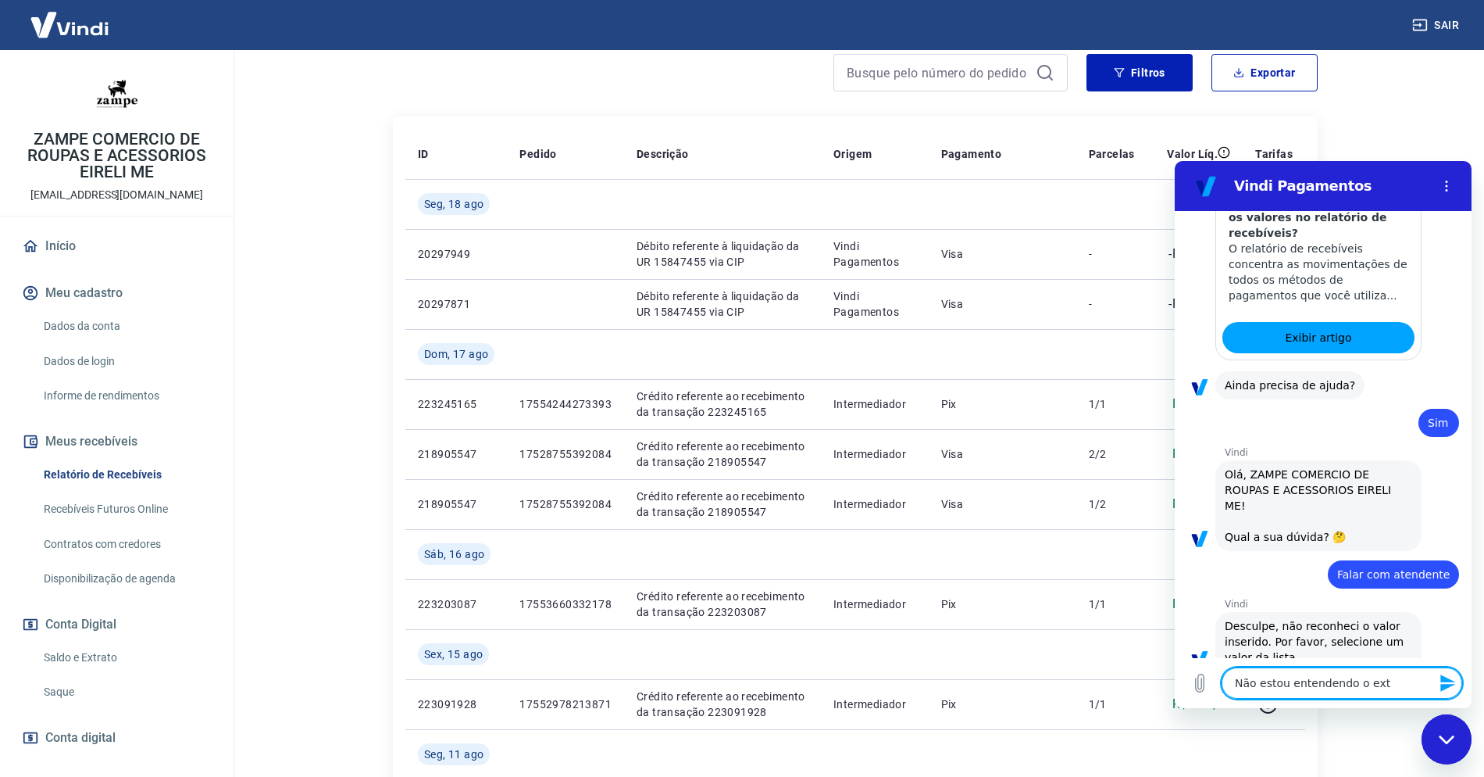
type textarea "x"
type textarea "Não estou entendendo o extra"
type textarea "x"
type textarea "Não estou entendendo o extrat"
type textarea "x"
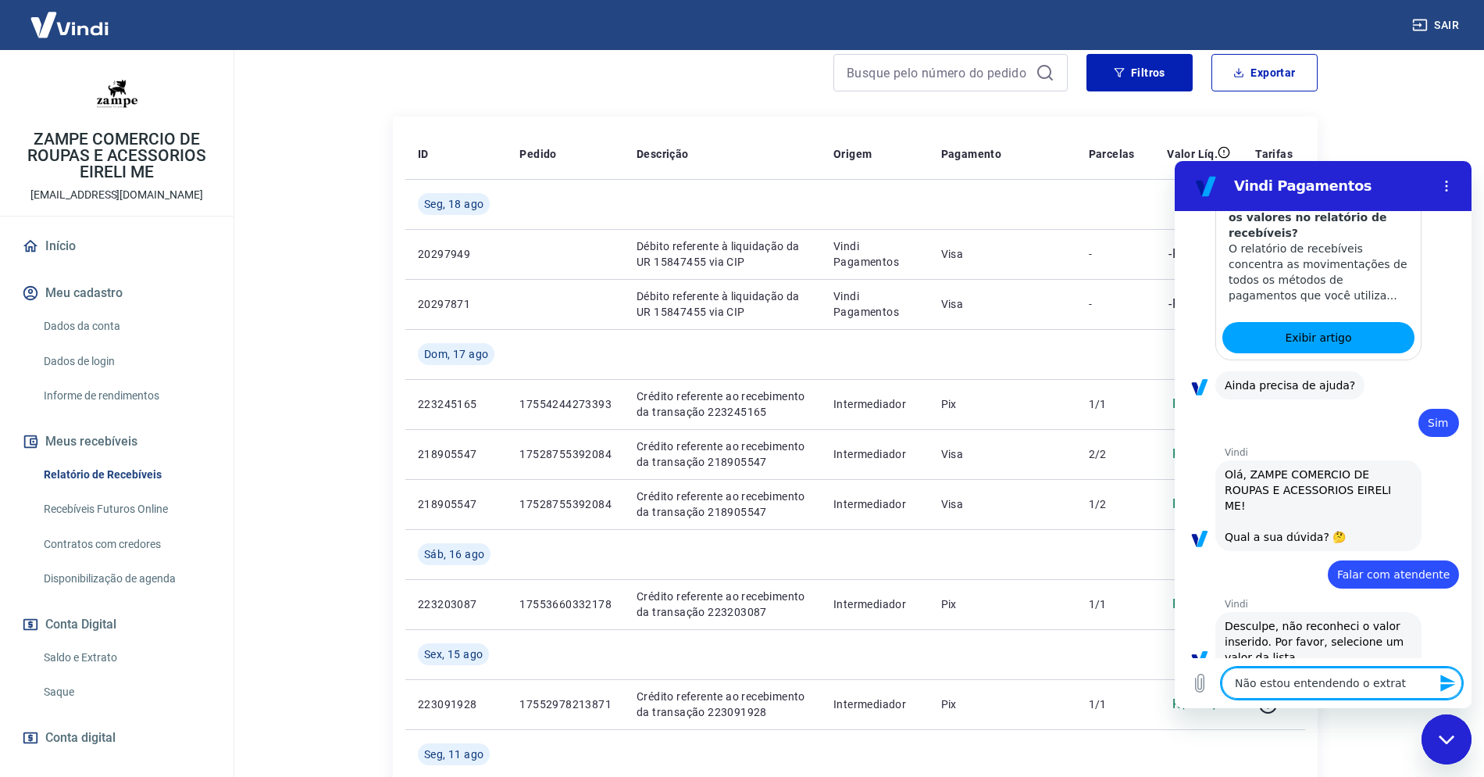
type textarea "Não estou entendendo o extrato"
type textarea "x"
type textarea "Não estou entendendo o extrato"
type textarea "x"
type textarea "Não estou entendendo o extrato d"
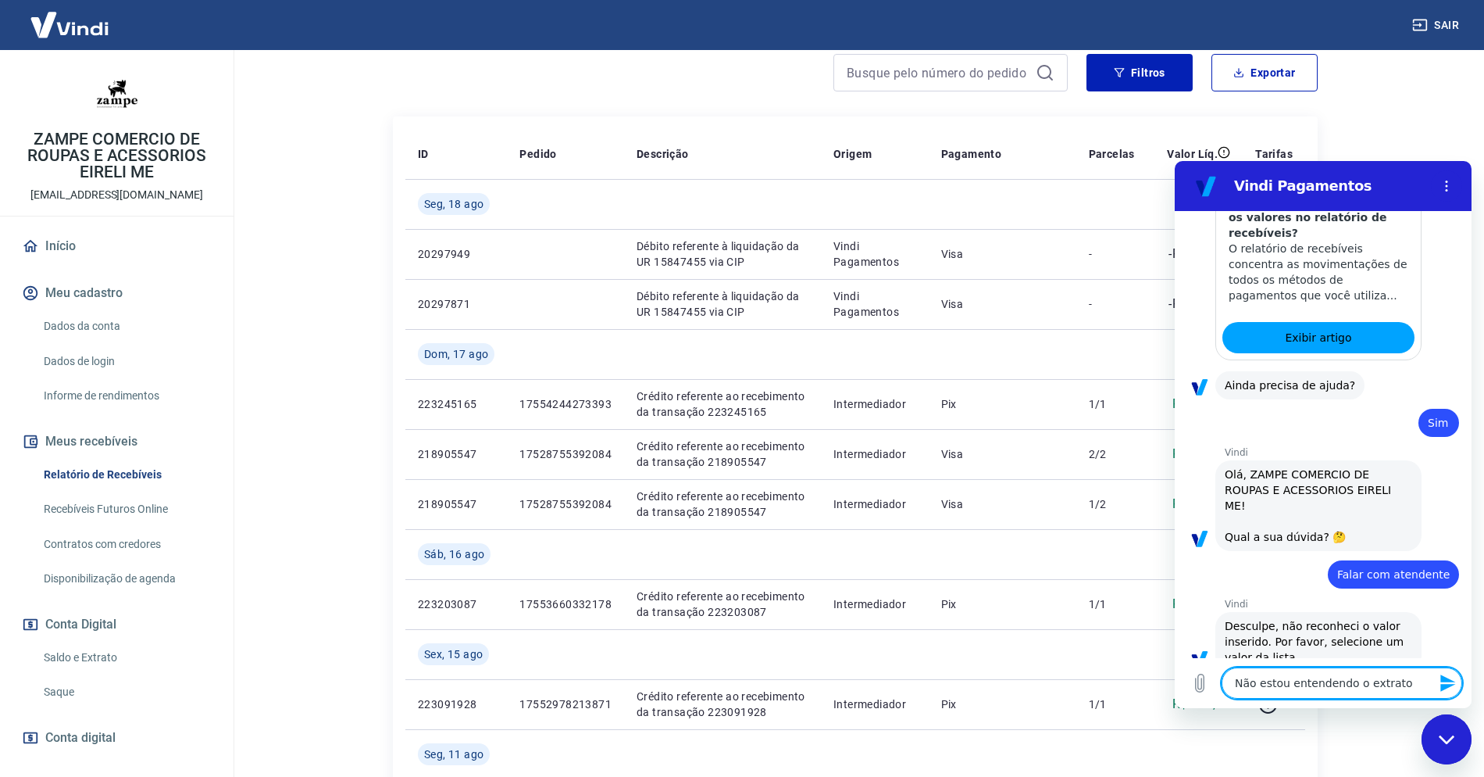
type textarea "x"
type textarea "Não estou entendendo o extrato de"
type textarea "x"
type textarea "Não estou entendendo o extrato de"
type textarea "x"
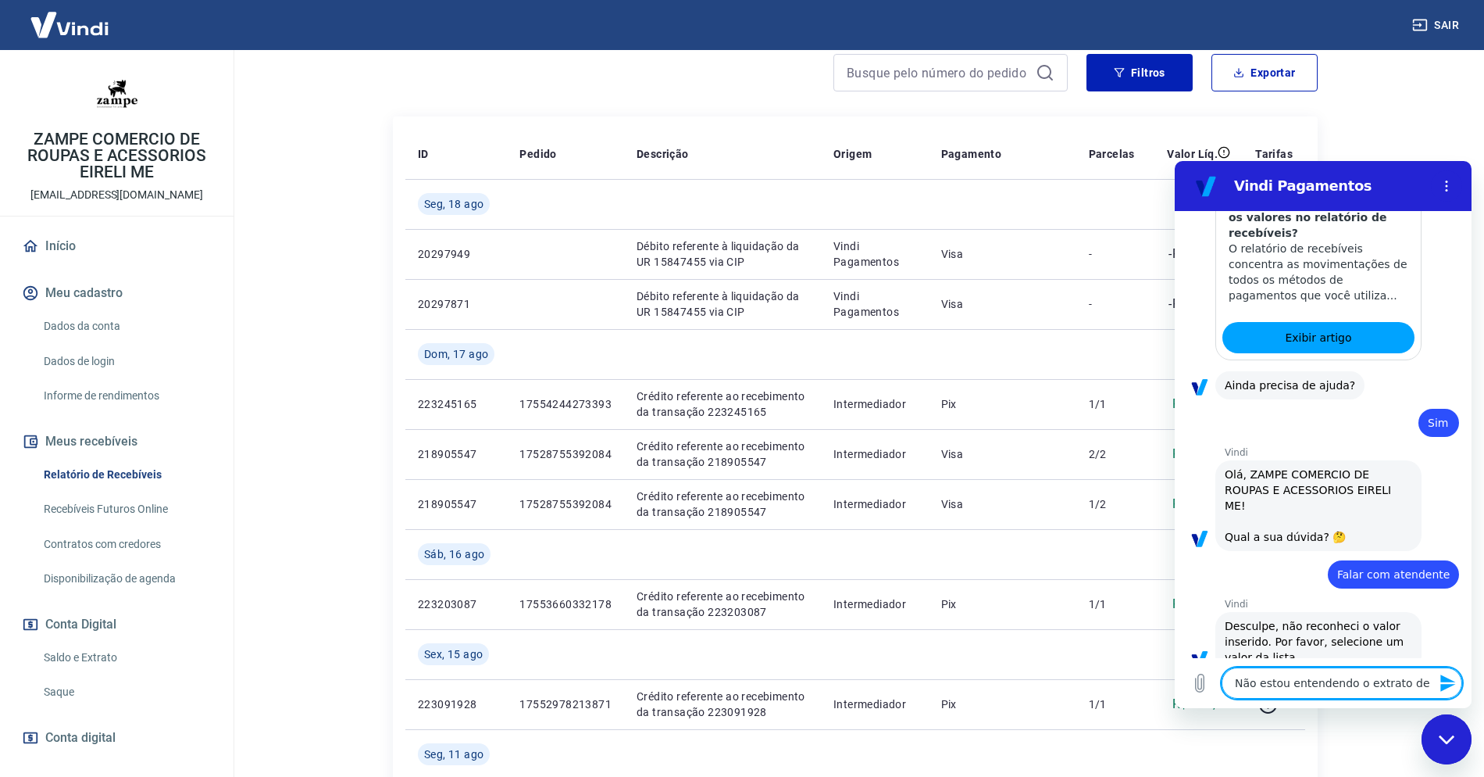
type textarea "Não estou entendendo o extrato de r"
type textarea "x"
type textarea "Não estou entendendo o extrato de re"
type textarea "x"
type textarea "Não estou entendendo o extrato de rec"
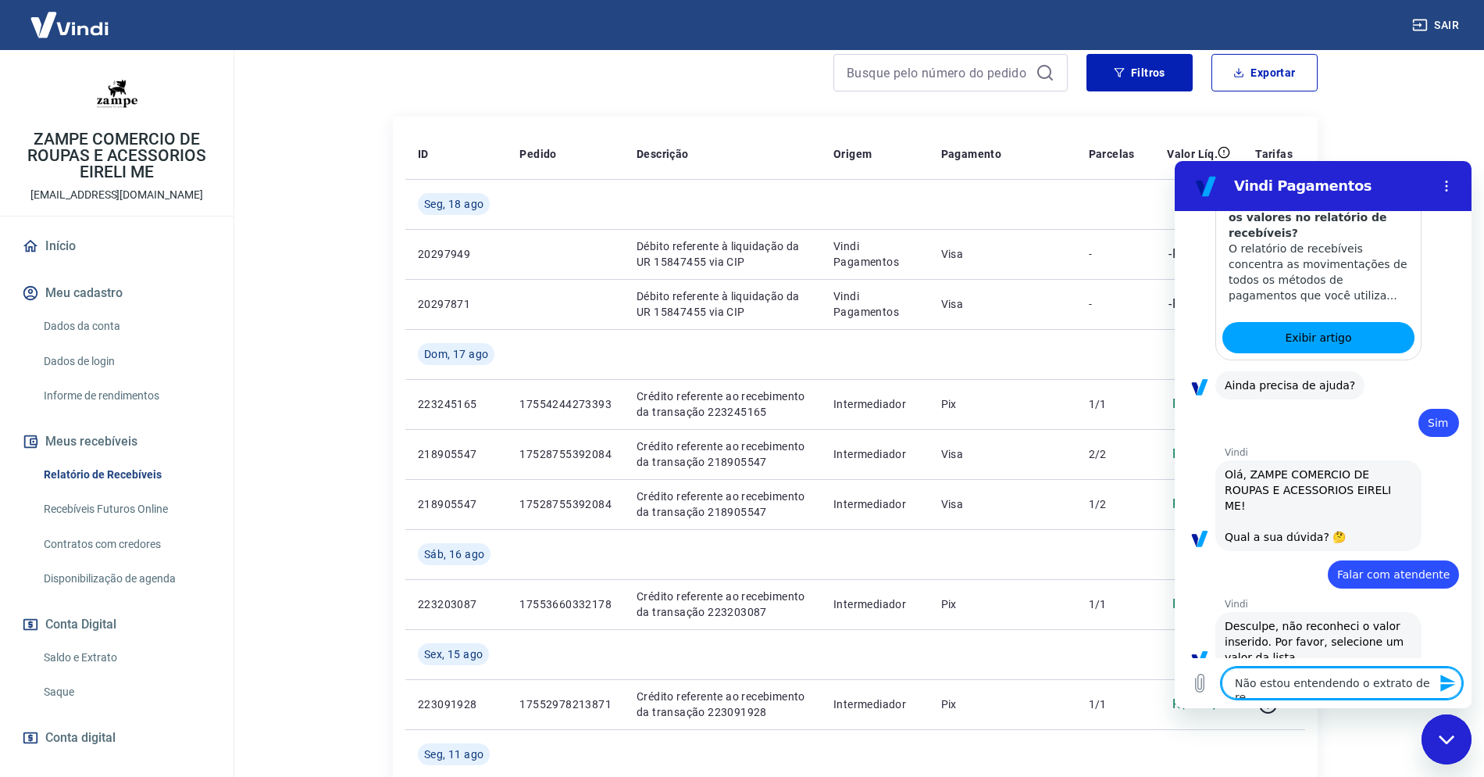
type textarea "x"
type textarea "Não estou entendendo o extrato de rece"
type textarea "x"
type textarea "Não estou entendendo o extrato de receb"
type textarea "x"
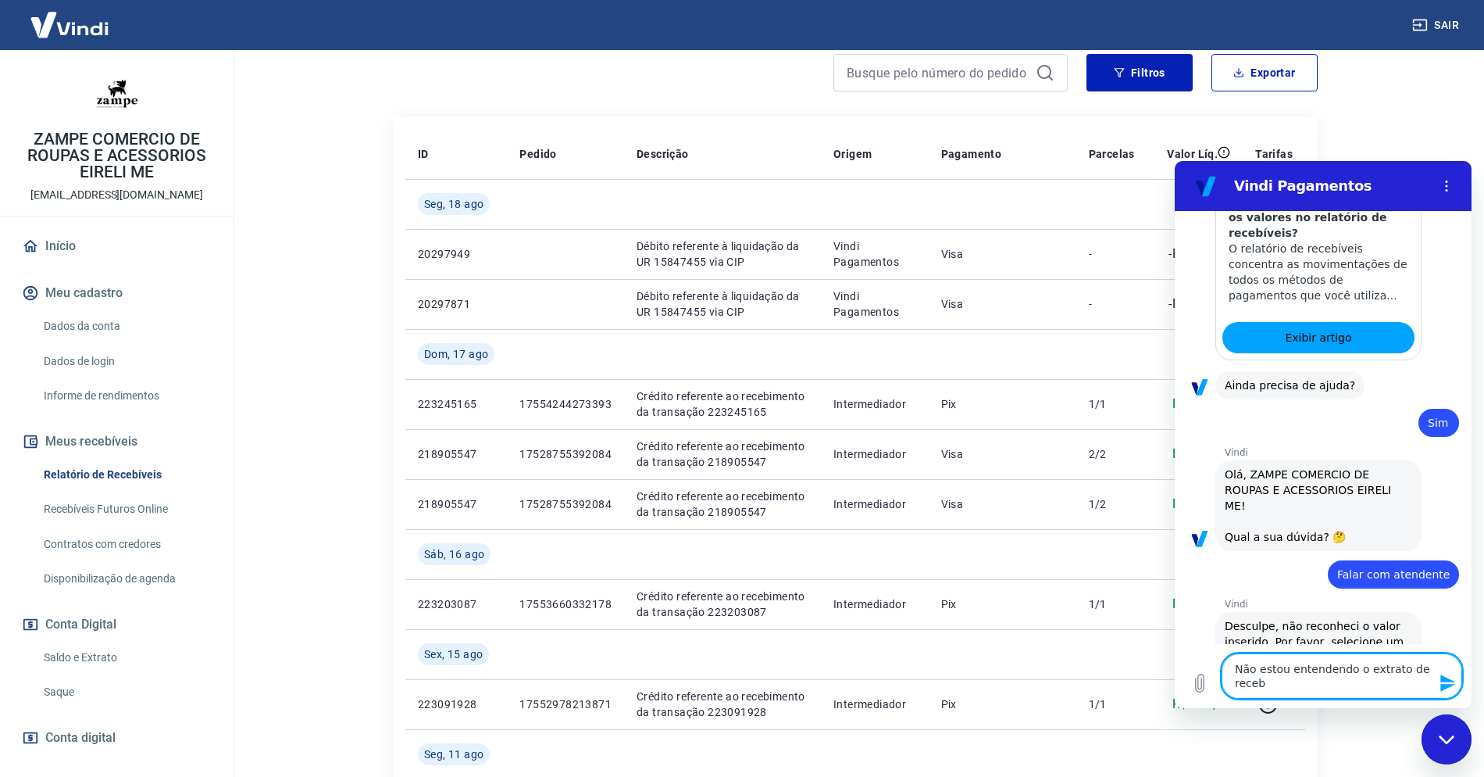
type textarea "Não estou entendendo o extrato de receb'"
type textarea "x"
type textarea "Não estou entendendo o extrato de recebí"
type textarea "x"
type textarea "Não estou entendendo o extrato de recebív"
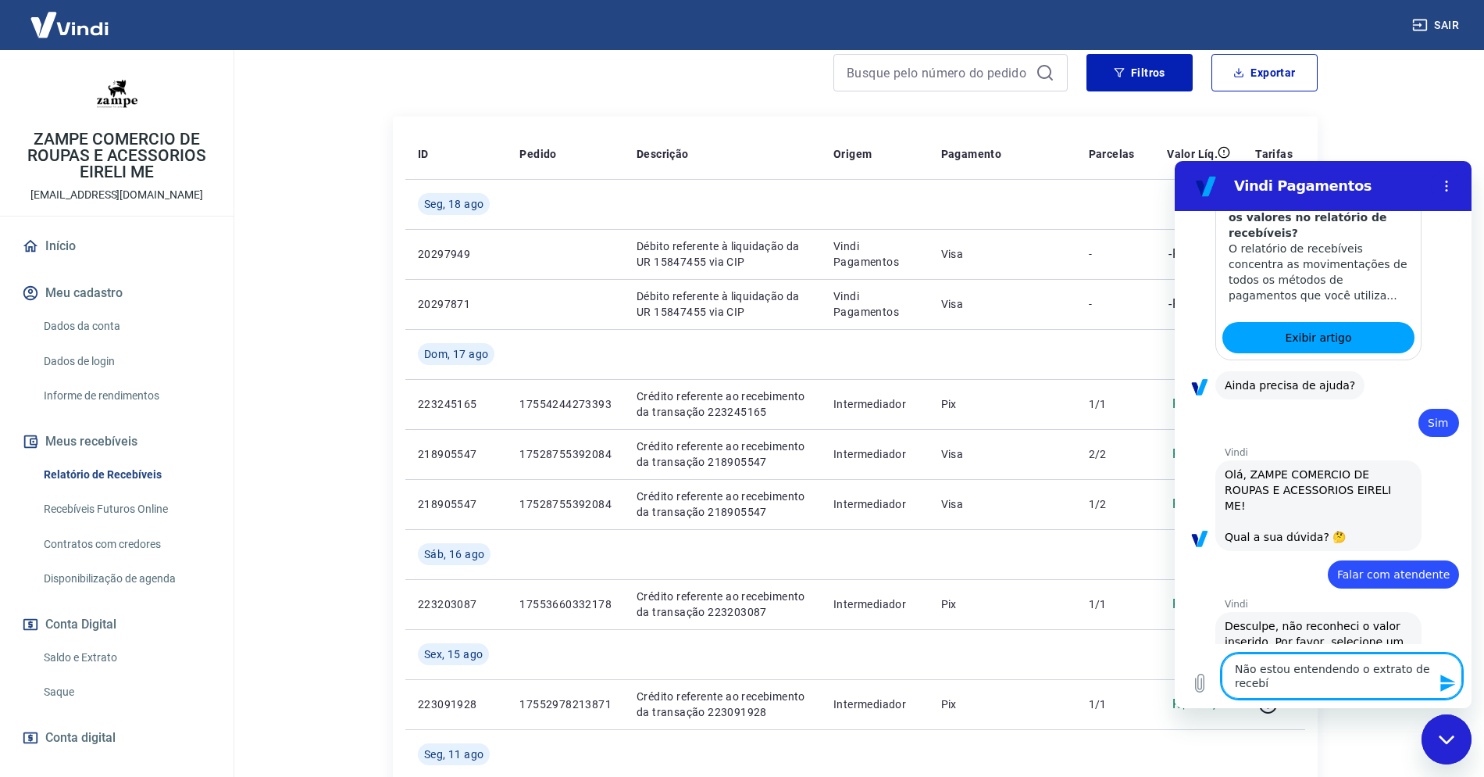
type textarea "x"
type textarea "Não estou entendendo o extrato de recebíve"
type textarea "x"
type textarea "Não estou entendendo o extrato de recebívei"
type textarea "x"
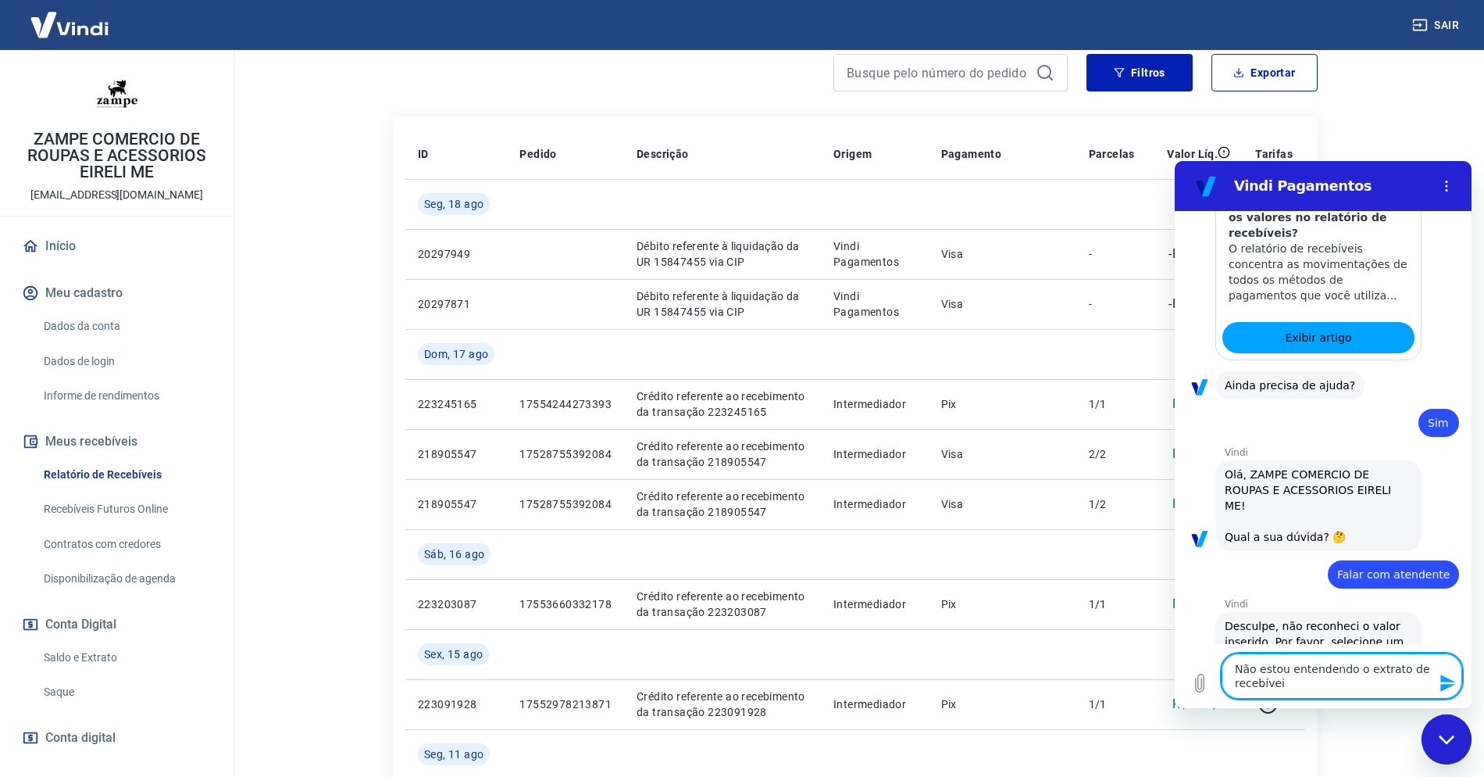
type textarea "Não estou entendendo o extrato de recebíveis"
type textarea "x"
type textarea "Não estou entendendo o extrato de recebíveis"
type textarea "x"
type textarea "Não estou entendendo o extrato de recebíveis p"
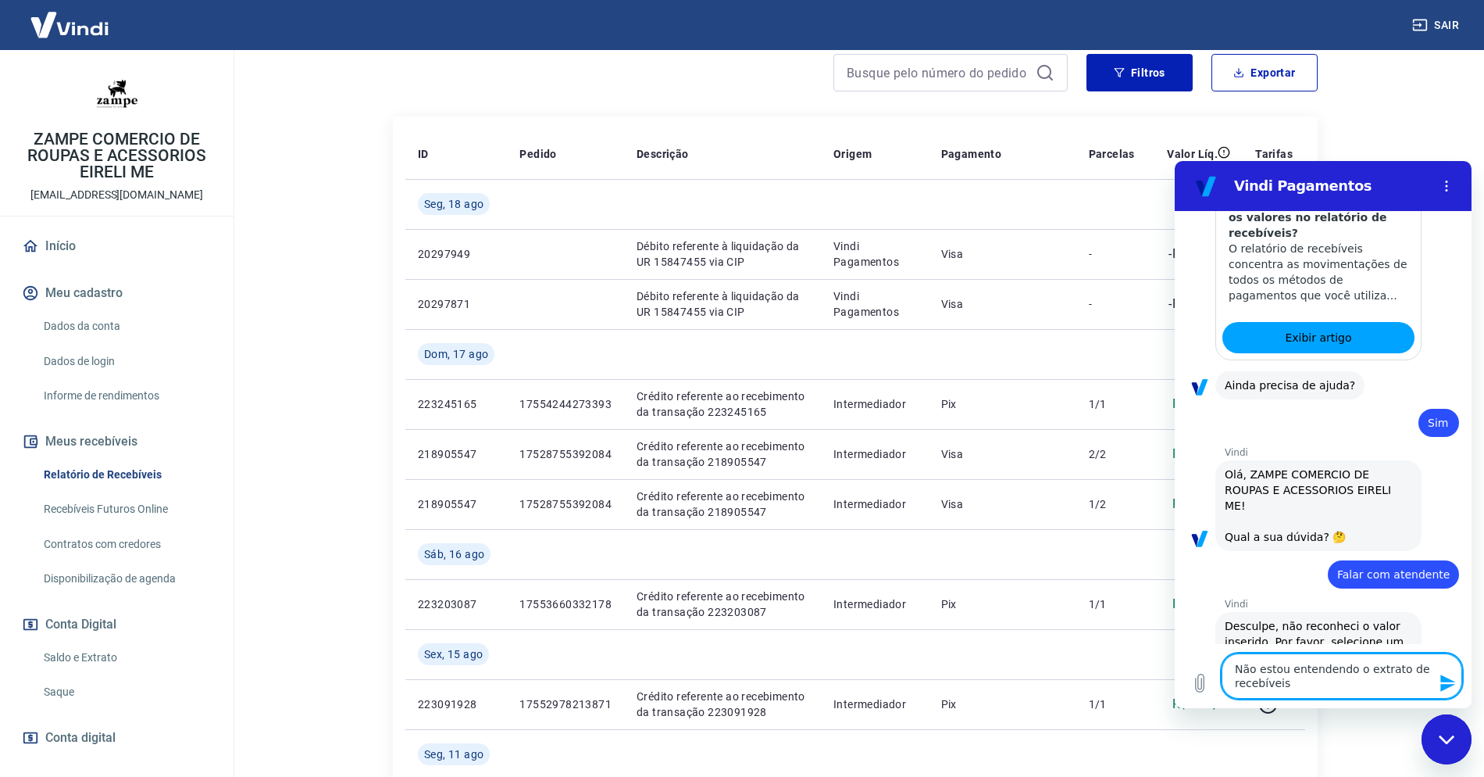
type textarea "x"
type textarea "Não estou entendendo o extrato de recebíveis po"
type textarea "x"
type textarea "Não estou entendendo o extrato de recebíveis poi"
type textarea "x"
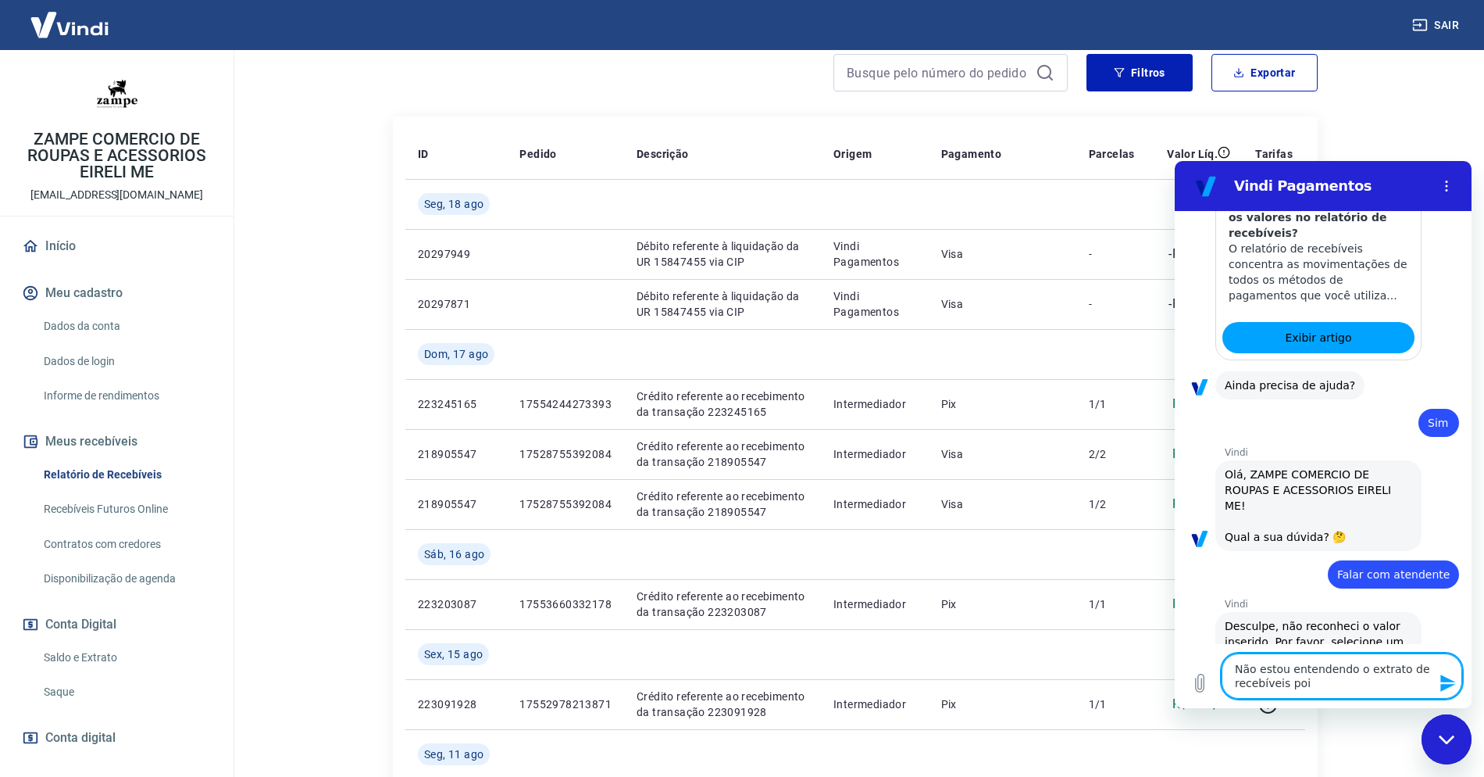
type textarea "Não estou entendendo o extrato de recebíveis pois"
type textarea "x"
type textarea "Não estou entendendo o extrato de recebíveis pois"
type textarea "x"
type textarea "Não estou entendendo o extrato de recebíveis pois o"
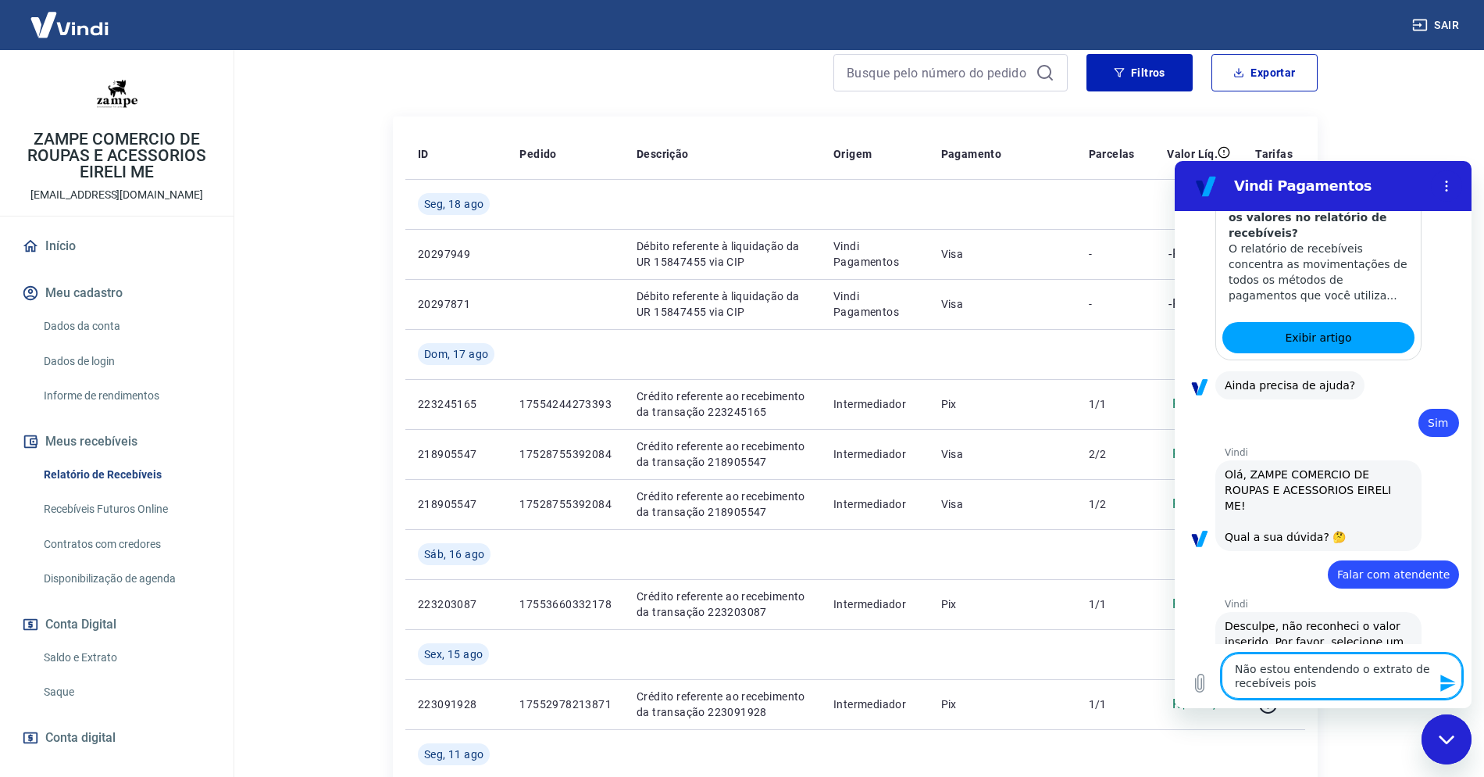
type textarea "x"
type textarea "Não estou entendendo o extrato de recebíveis pois os"
type textarea "x"
type textarea "Não estou entendendo o extrato de recebíveis pois os"
type textarea "x"
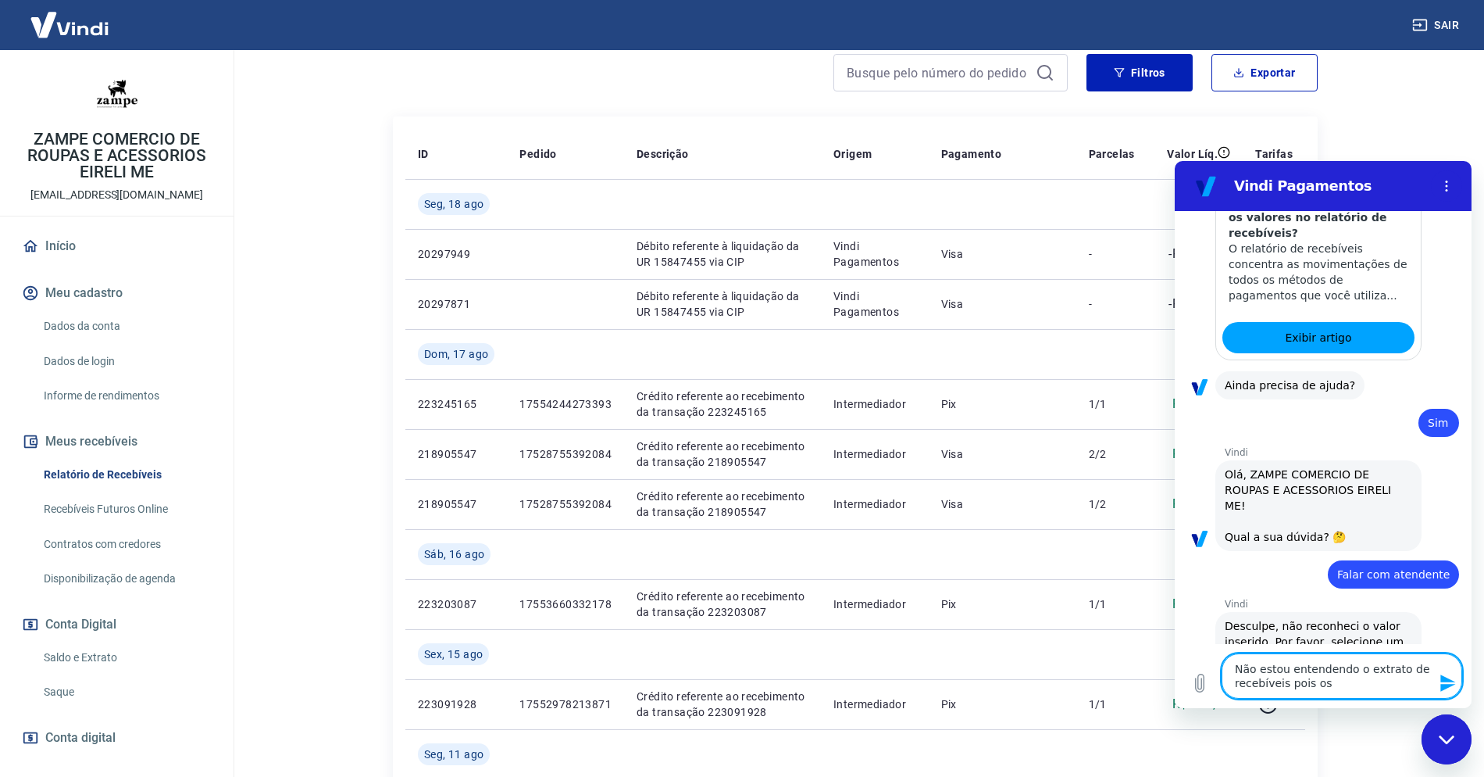
type textarea "Não estou entendendo o extrato de recebíveis pois os v"
type textarea "x"
type textarea "Não estou entendendo o extrato de recebíveis pois os va"
type textarea "x"
type textarea "Não estou entendendo o extrato de recebíveis pois os val"
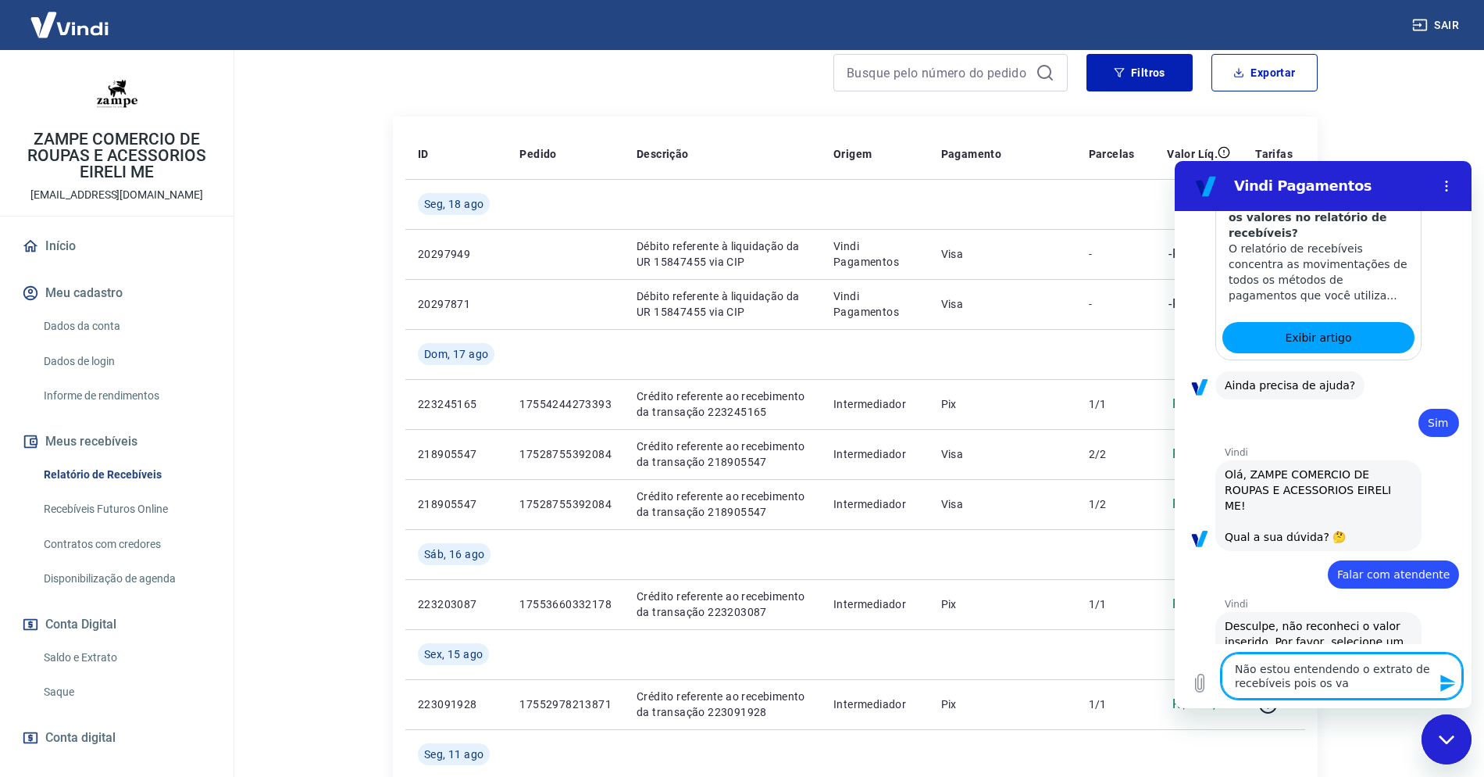
type textarea "x"
type textarea "Não estou entendendo o extrato de recebíveis pois os valo"
type textarea "x"
type textarea "Não estou entendendo o extrato de recebíveis pois os valor"
type textarea "x"
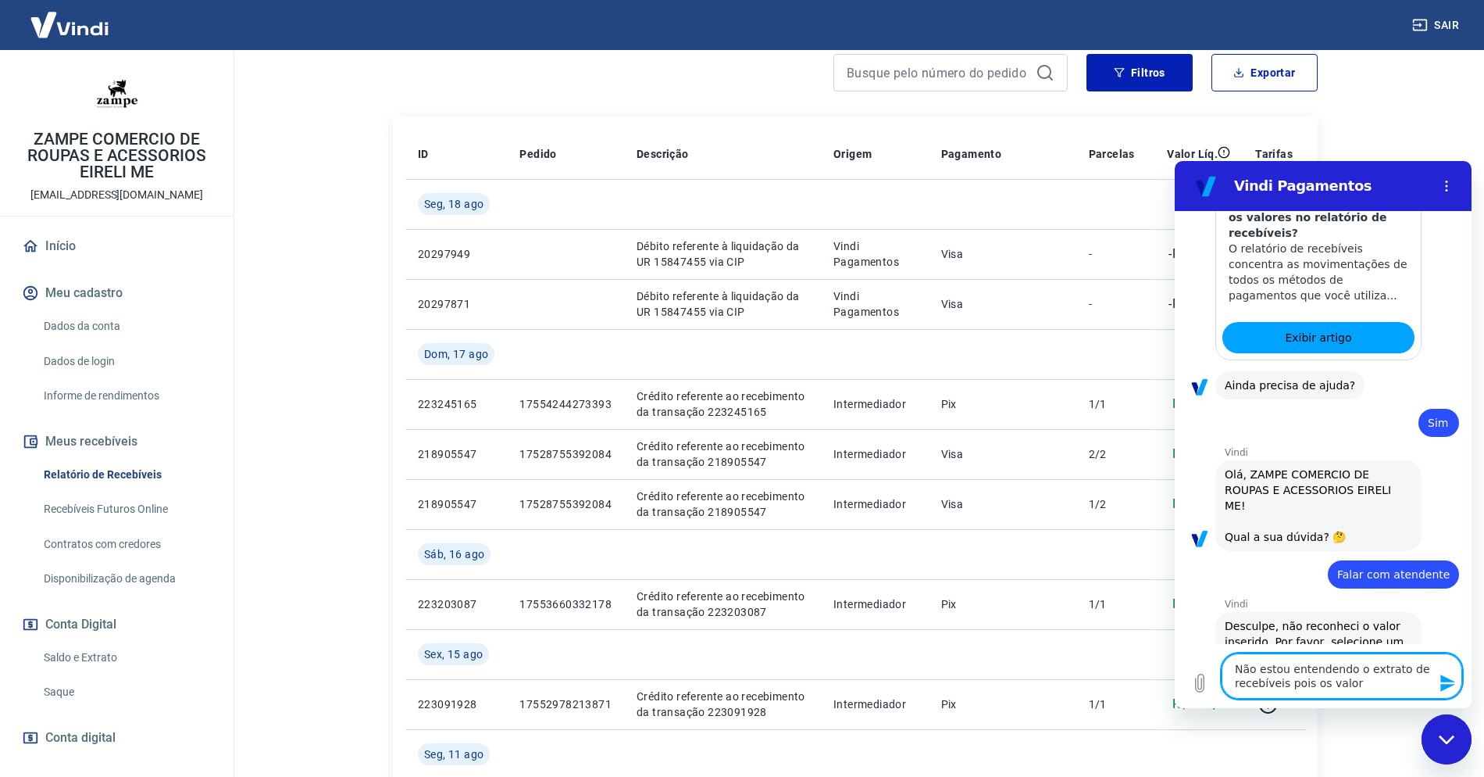
type textarea "Não estou entendendo o extrato de recebíveis pois os valors"
type textarea "x"
type textarea "Não estou entendendo o extrato de recebíveis pois os valors"
type textarea "x"
type textarea "Não estou entendendo o extrato de recebíveis pois os valors q"
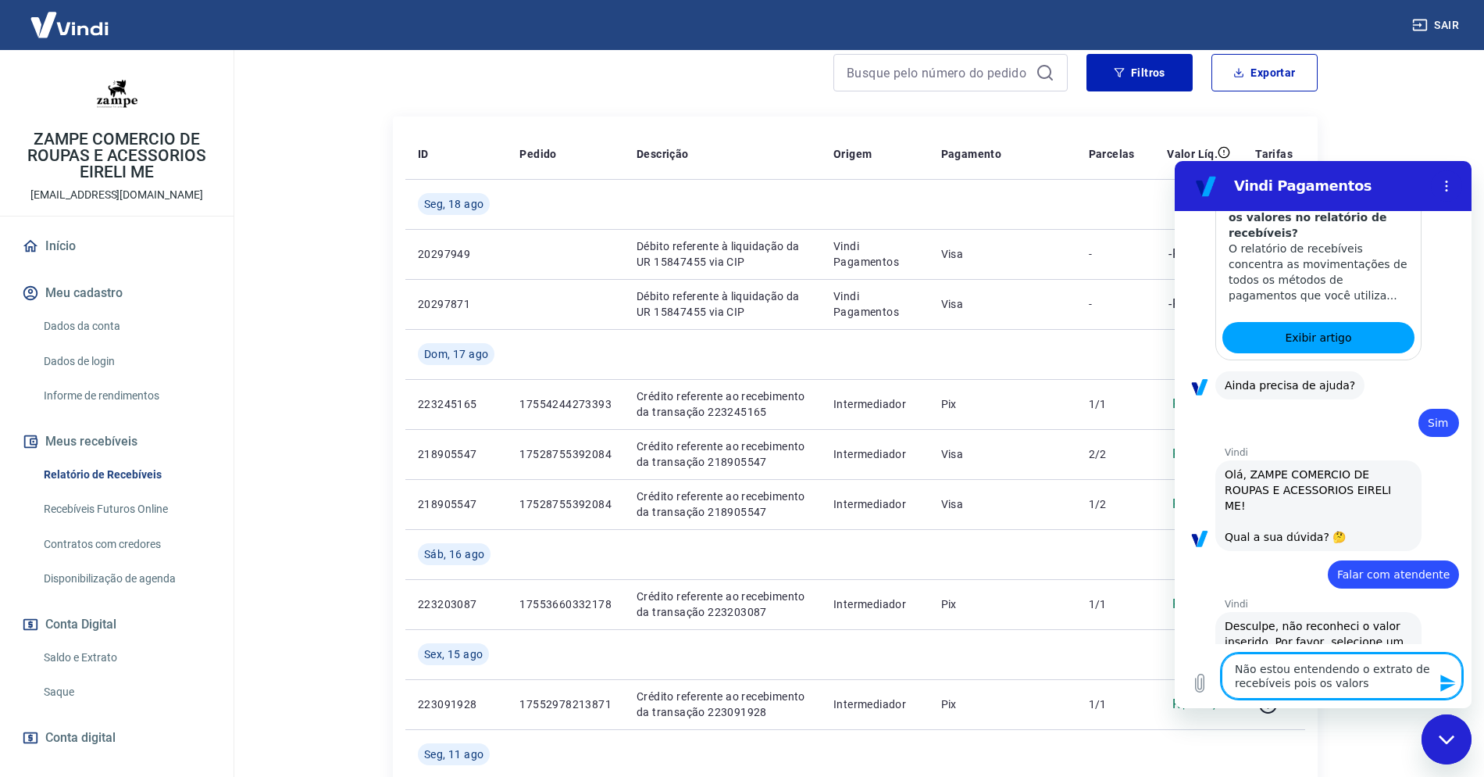
type textarea "x"
type textarea "Não estou entendendo o extrato de recebíveis pois os valors qu"
type textarea "x"
type textarea "Não estou entendendo o extrato de recebíveis pois os valors que"
type textarea "x"
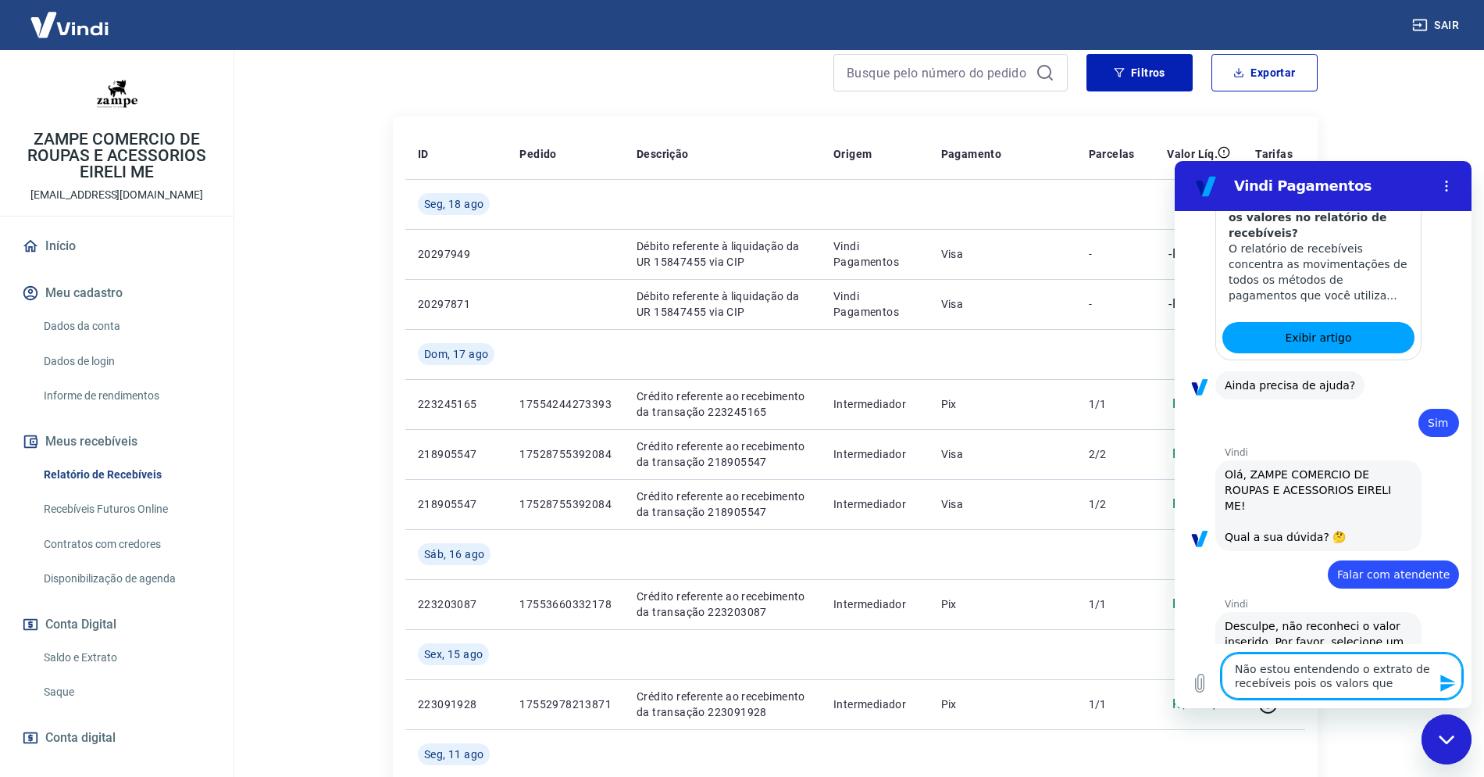
type textarea "Não estou entendendo o extrato de recebíveis pois os valors que"
type textarea "x"
type textarea "Não estou entendendo o extrato de recebíveis pois os valors que e"
type textarea "x"
type textarea "Não estou entendendo o extrato de recebíveis pois os valors que er"
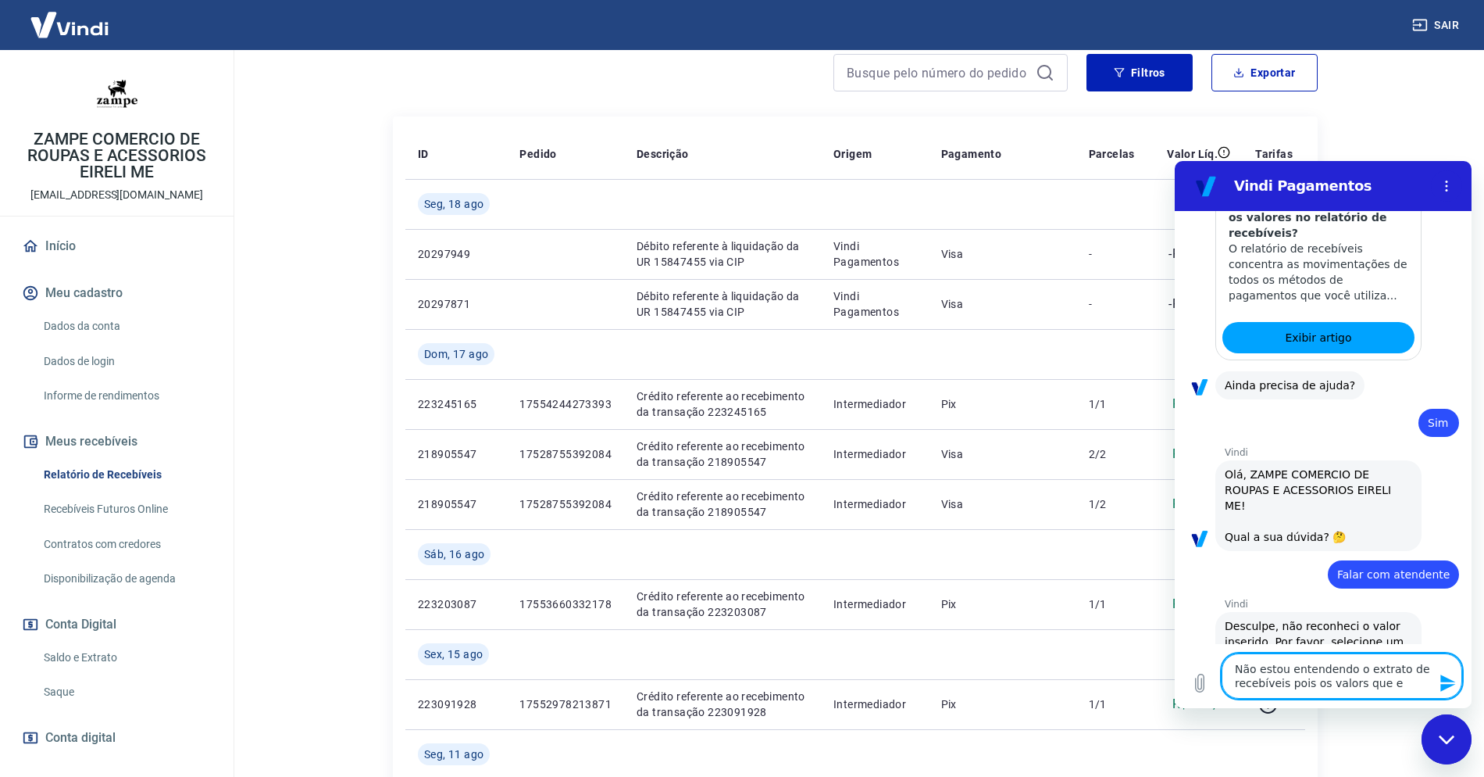
type textarea "x"
type textarea "Não estou entendendo o extrato de recebíveis pois os valors que era"
type textarea "x"
type textarea "Não estou entendendo o extrato de recebíveis pois os valors que eram"
type textarea "x"
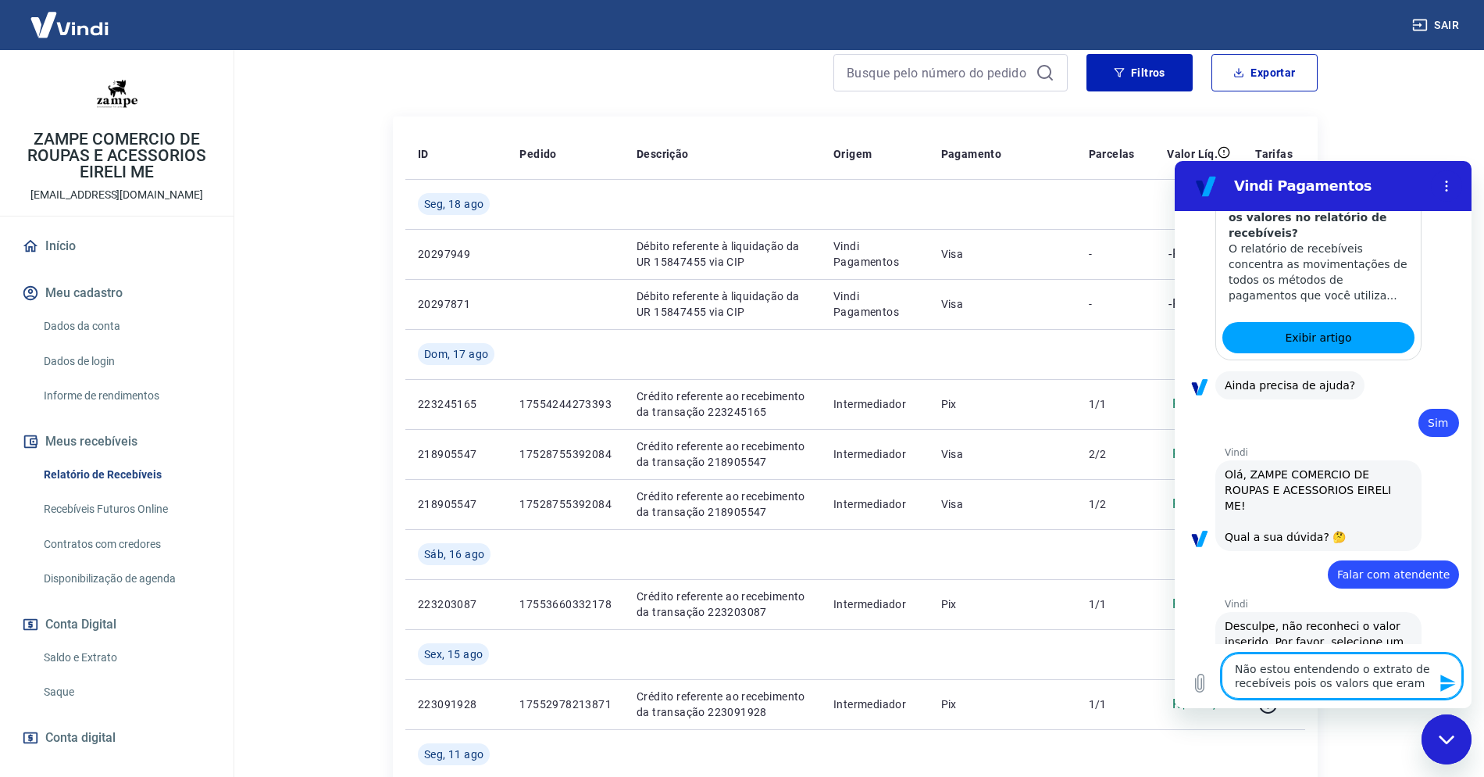
type textarea "Não estou entendendo o extrato de recebíveis pois os valors que eram"
type textarea "x"
type textarea "Não estou entendendo o extrato de recebíveis pois os valors que eram p"
type textarea "x"
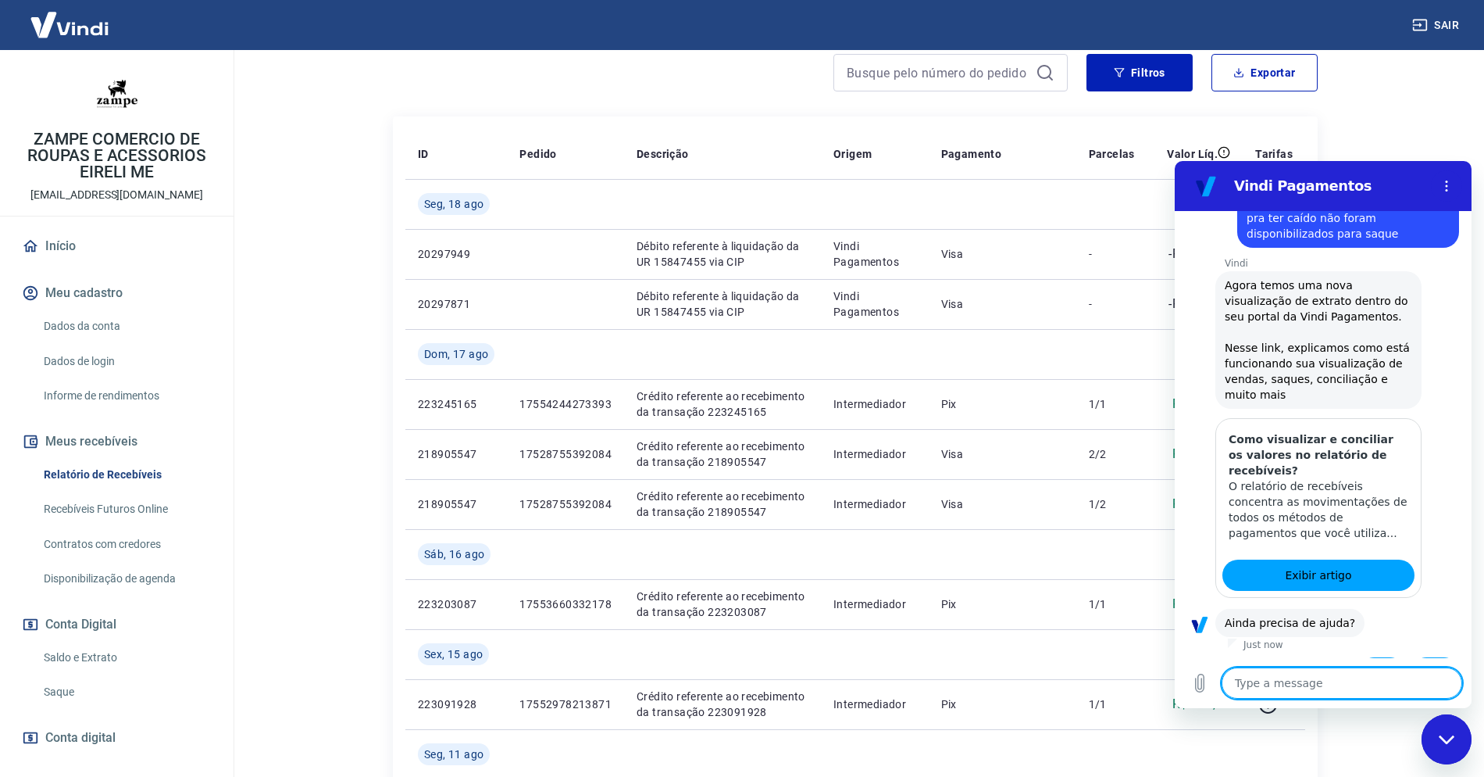
scroll to position [921, 0]
click at [1384, 655] on button "Sim" at bounding box center [1382, 670] width 46 height 30
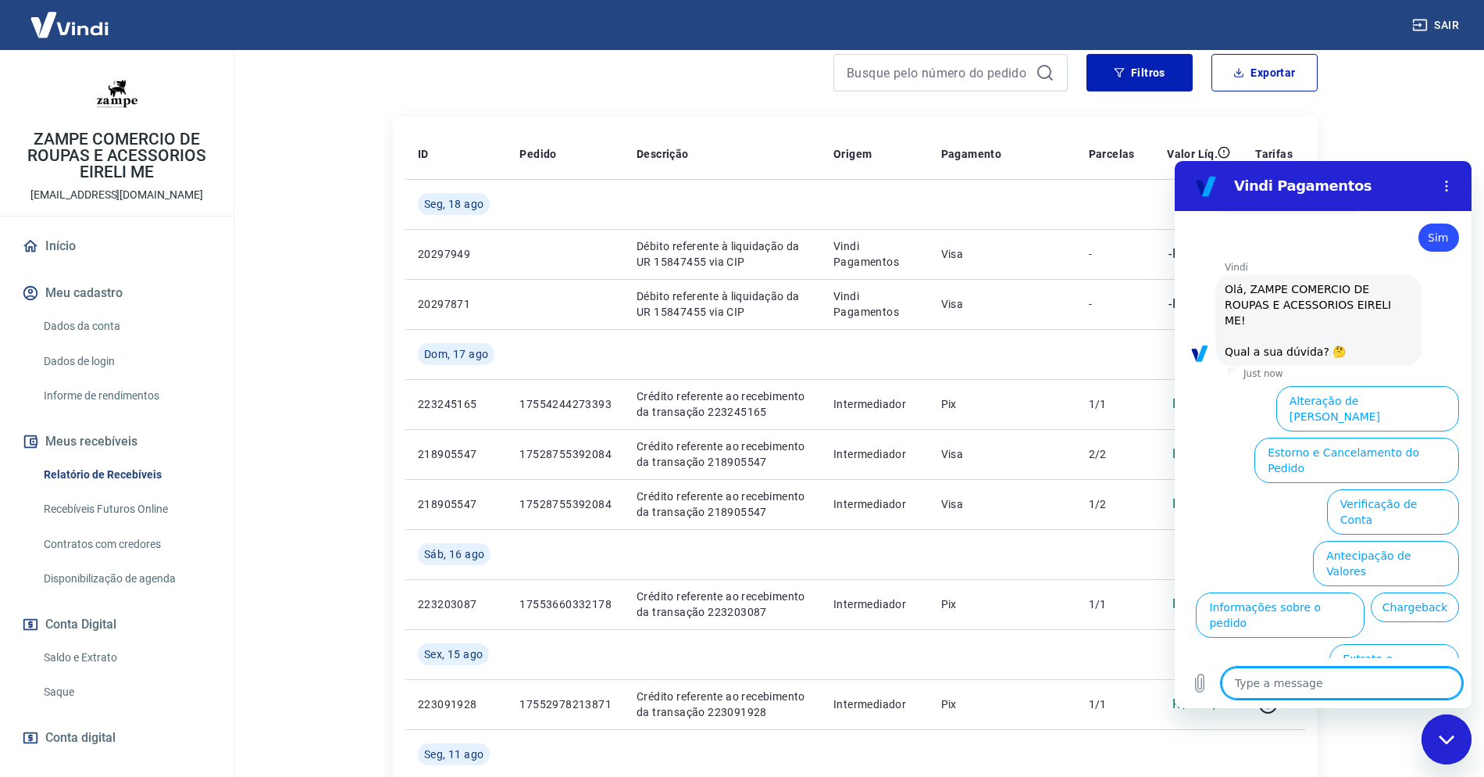
scroll to position [1345, 0]
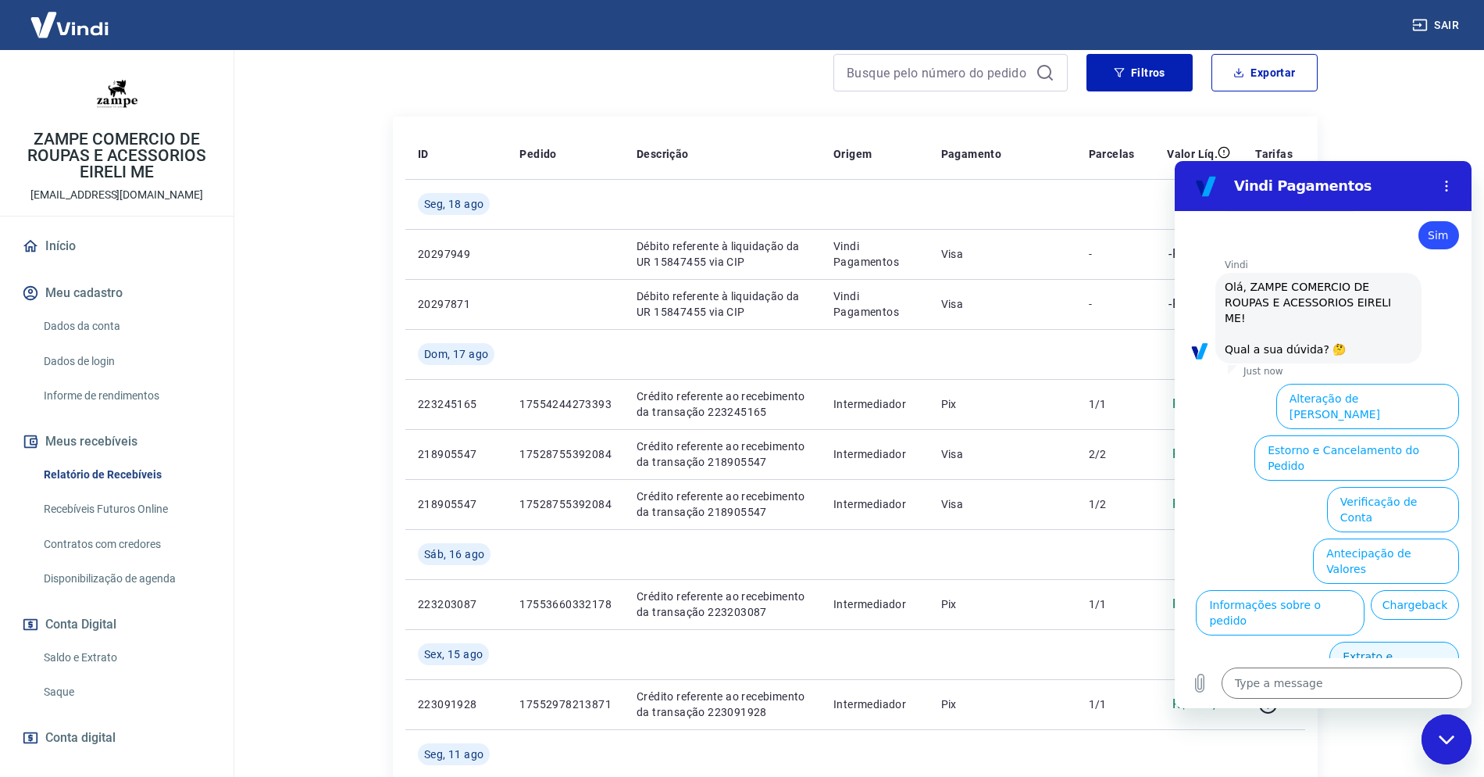
click at [1421, 641] on button "Extrato e Recebíveis" at bounding box center [1395, 663] width 130 height 45
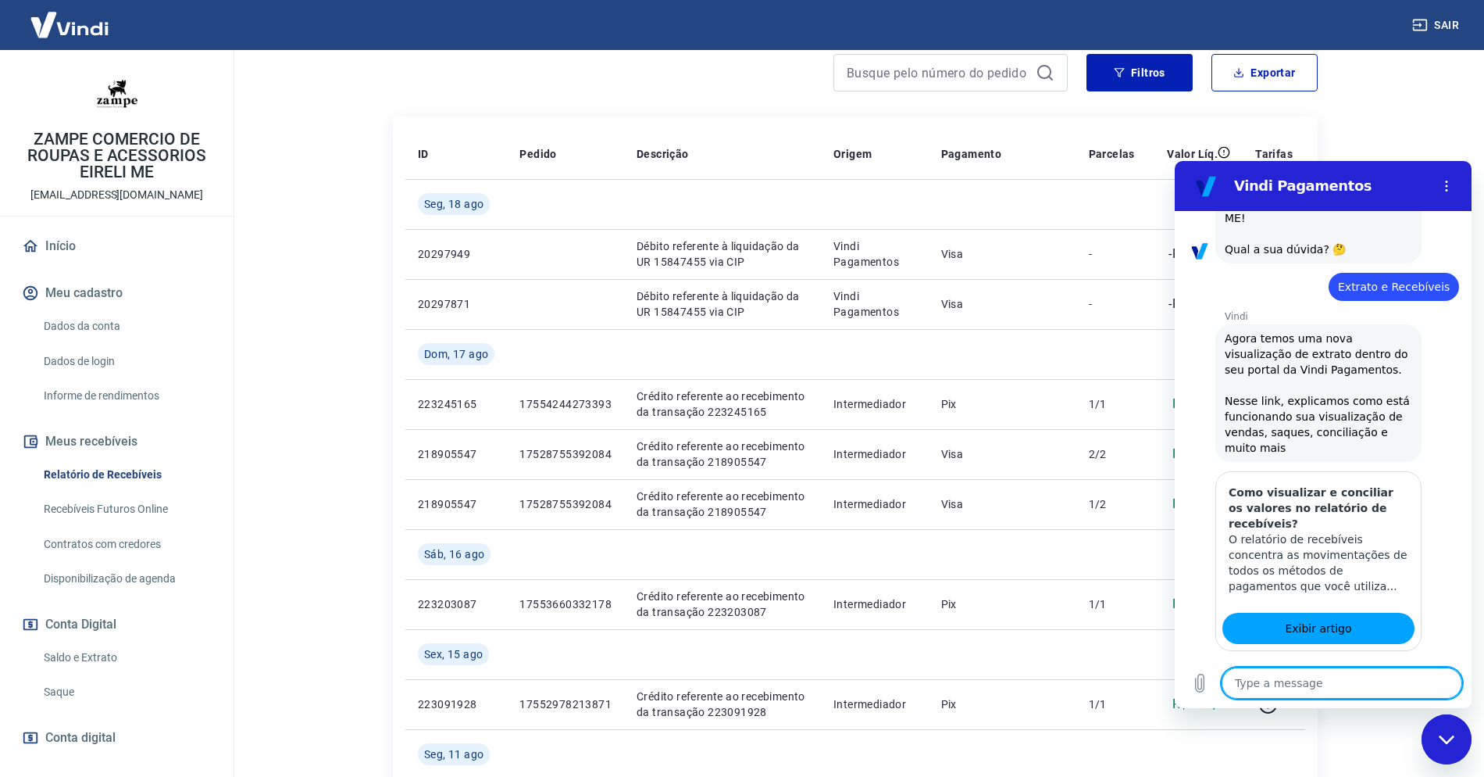
scroll to position [1484, 0]
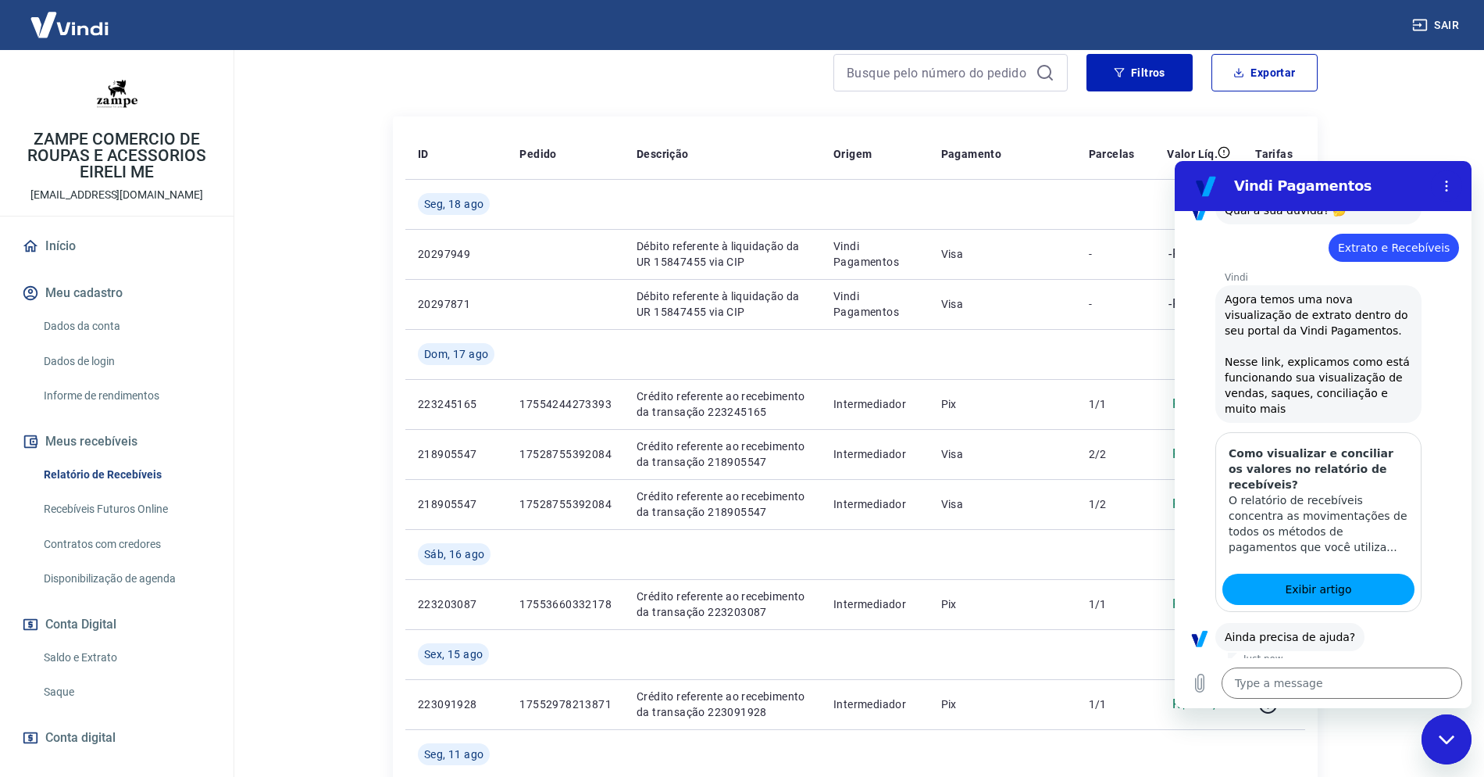
click at [1379, 671] on button "Sim" at bounding box center [1382, 686] width 46 height 30
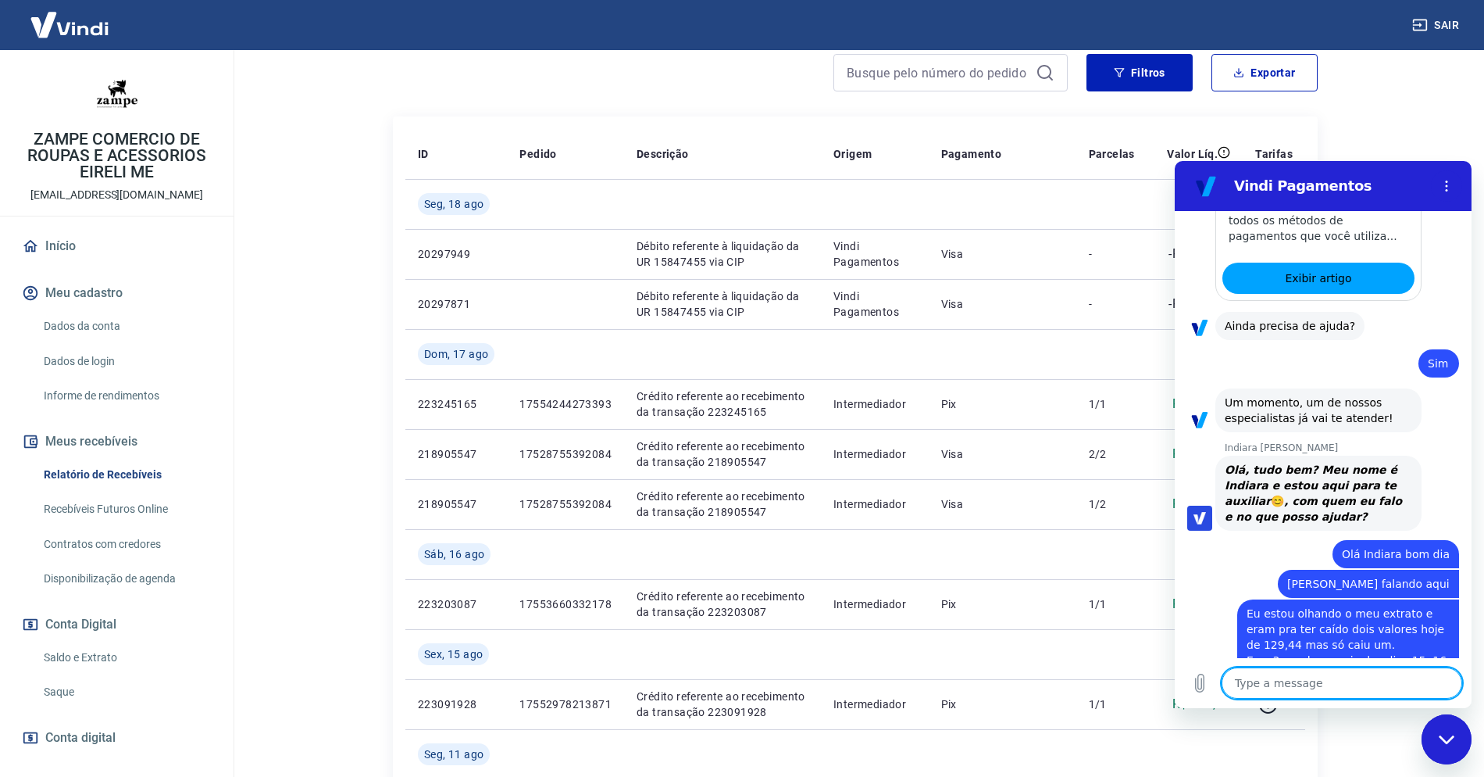
scroll to position [1798, 0]
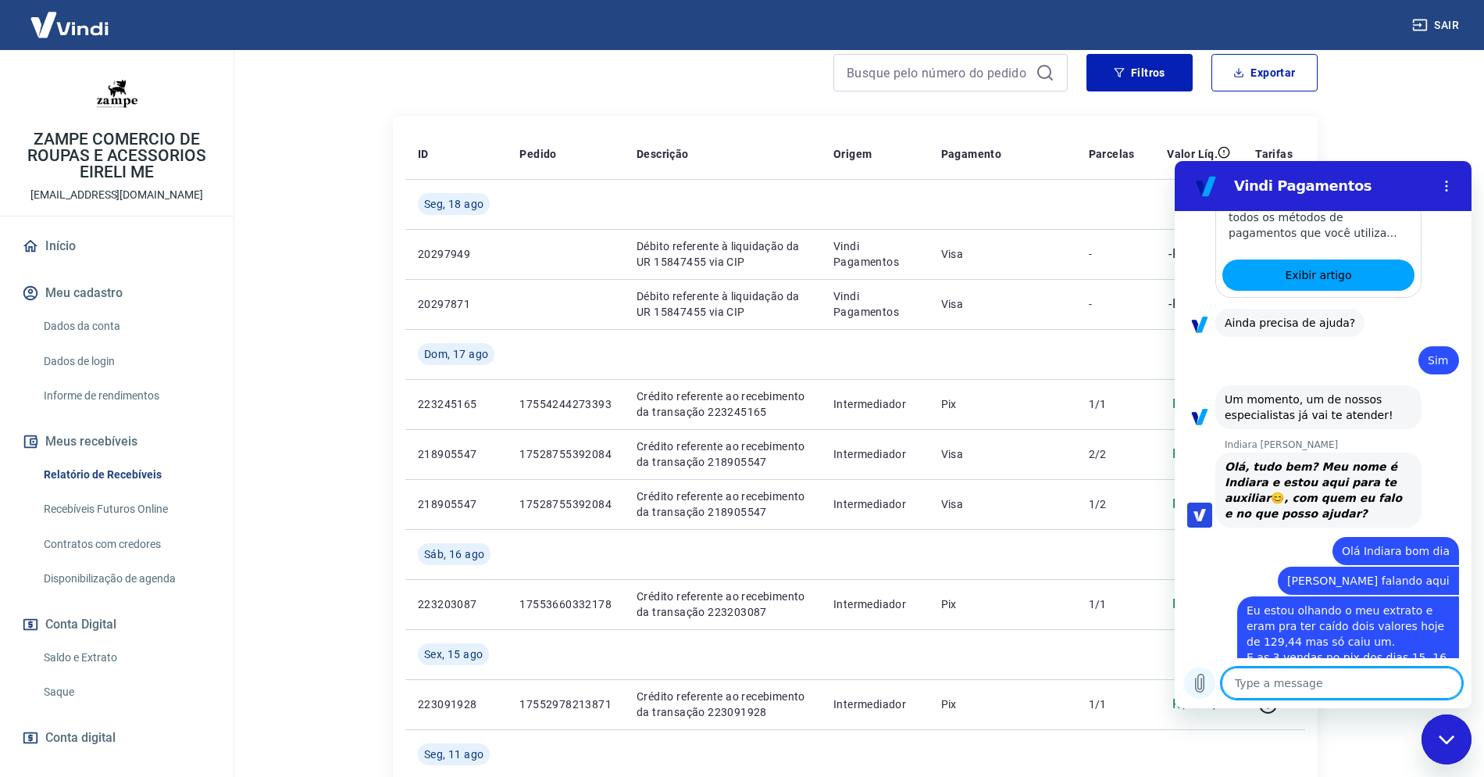
click at [1200, 686] on icon "Upload file" at bounding box center [1200, 682] width 19 height 19
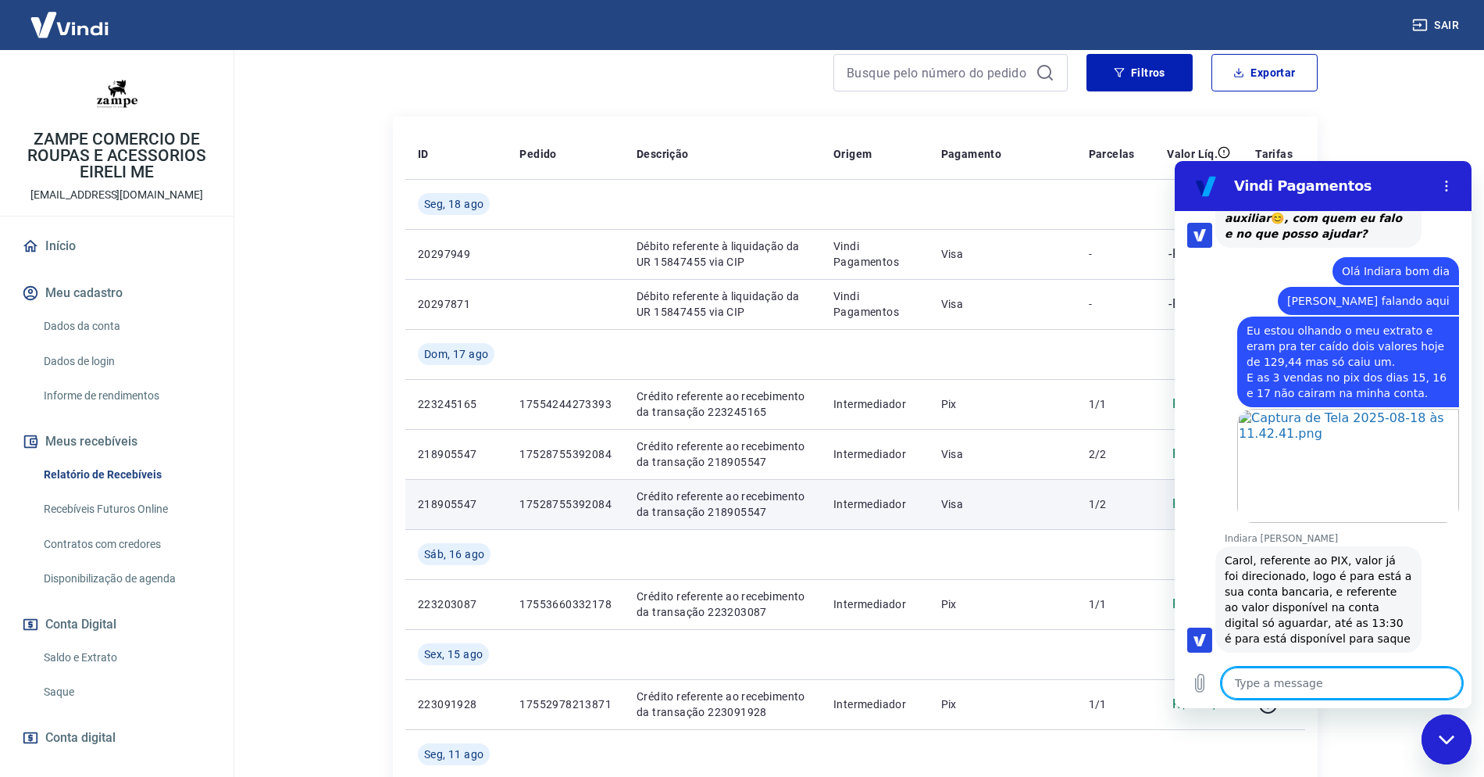
scroll to position [2080, 0]
